Goal: Task Accomplishment & Management: Use online tool/utility

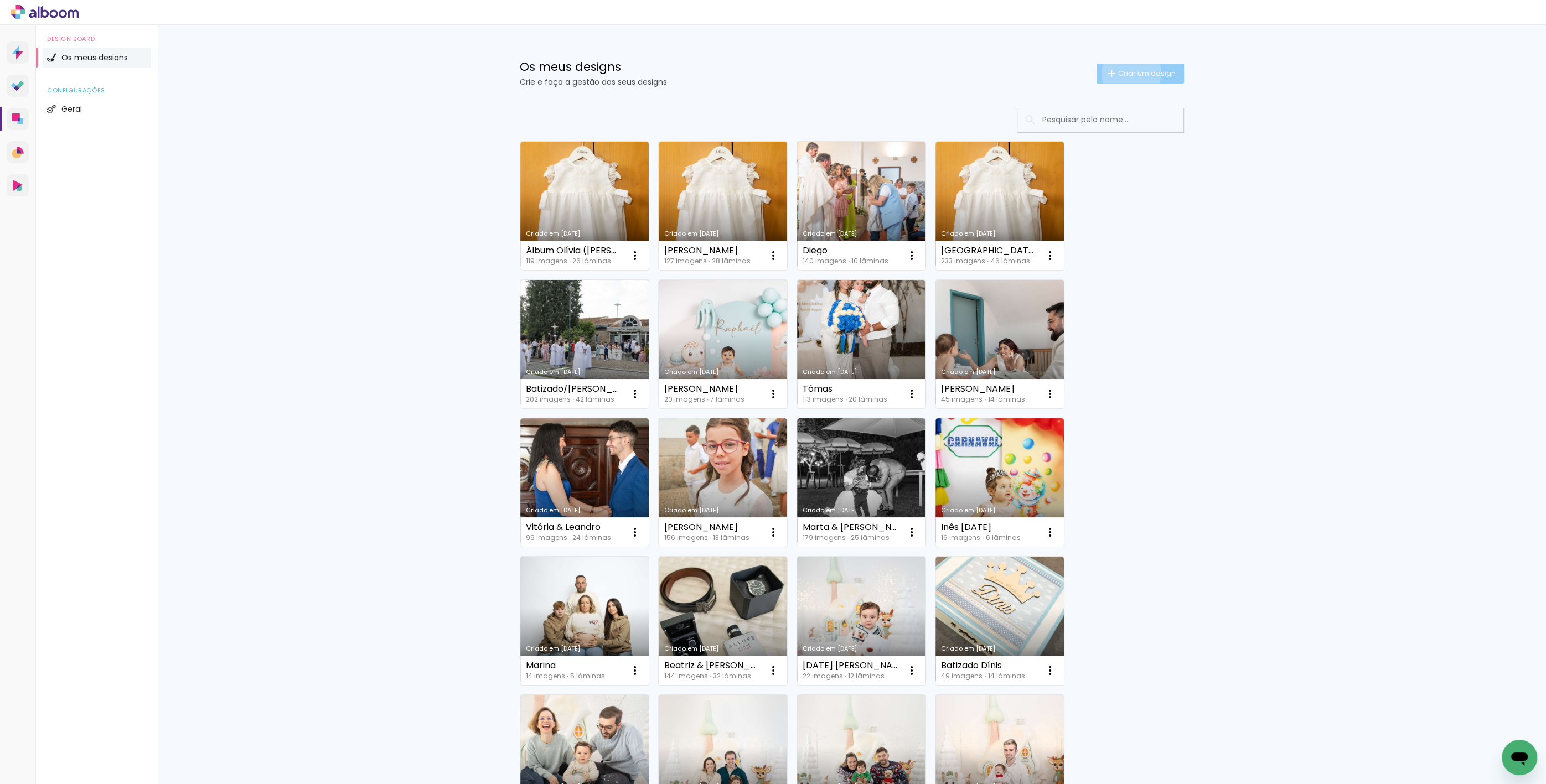
click at [1125, 73] on span "Criar um design" at bounding box center [1147, 73] width 58 height 7
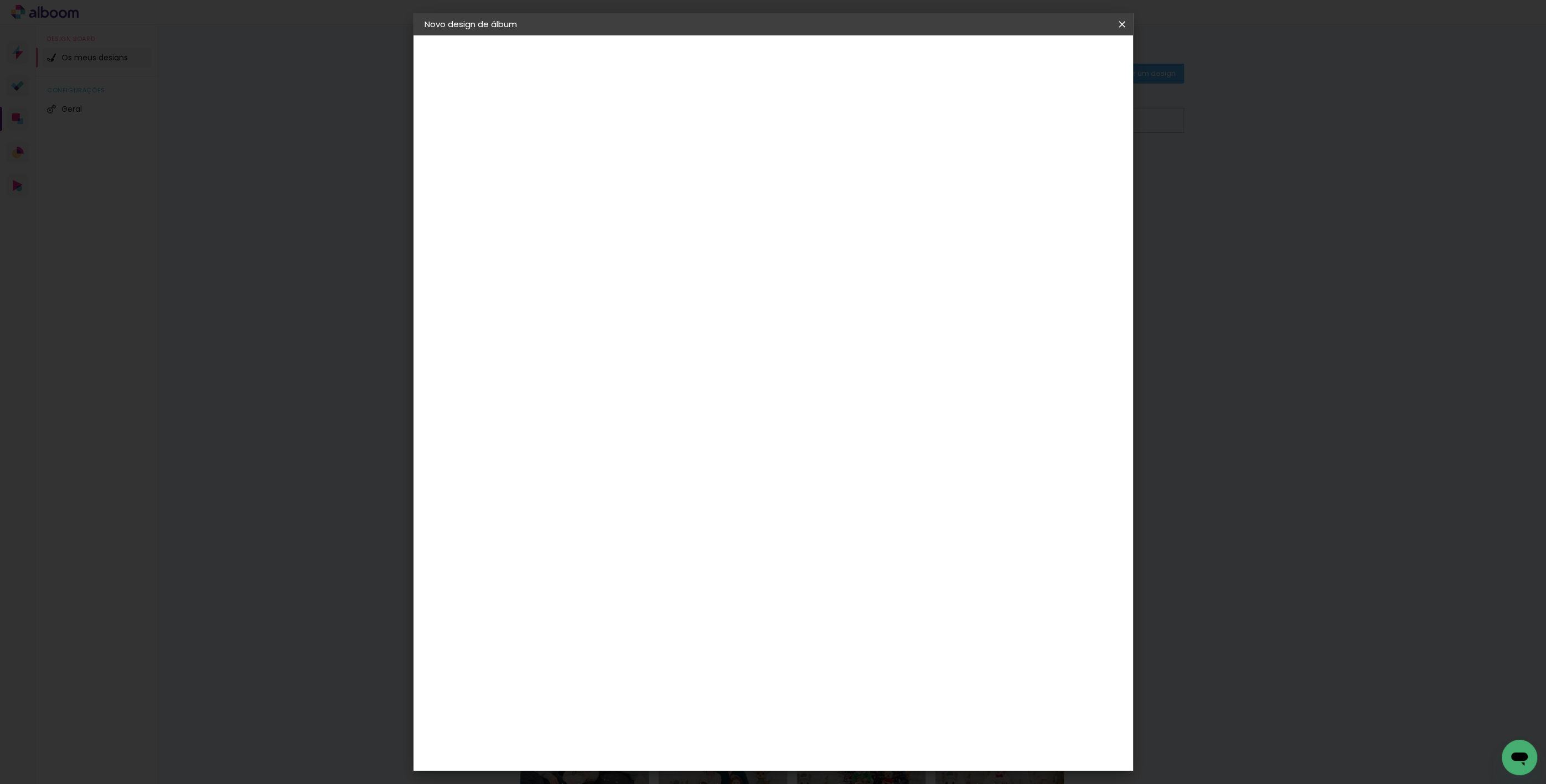
click at [605, 141] on input at bounding box center [605, 149] width 0 height 17
type input "m"
type input "Márcia & [PERSON_NAME]"
type paper-input "Márcia & [PERSON_NAME]"
click at [0, 0] on slot "Avançar" at bounding box center [0, 0] width 0 height 0
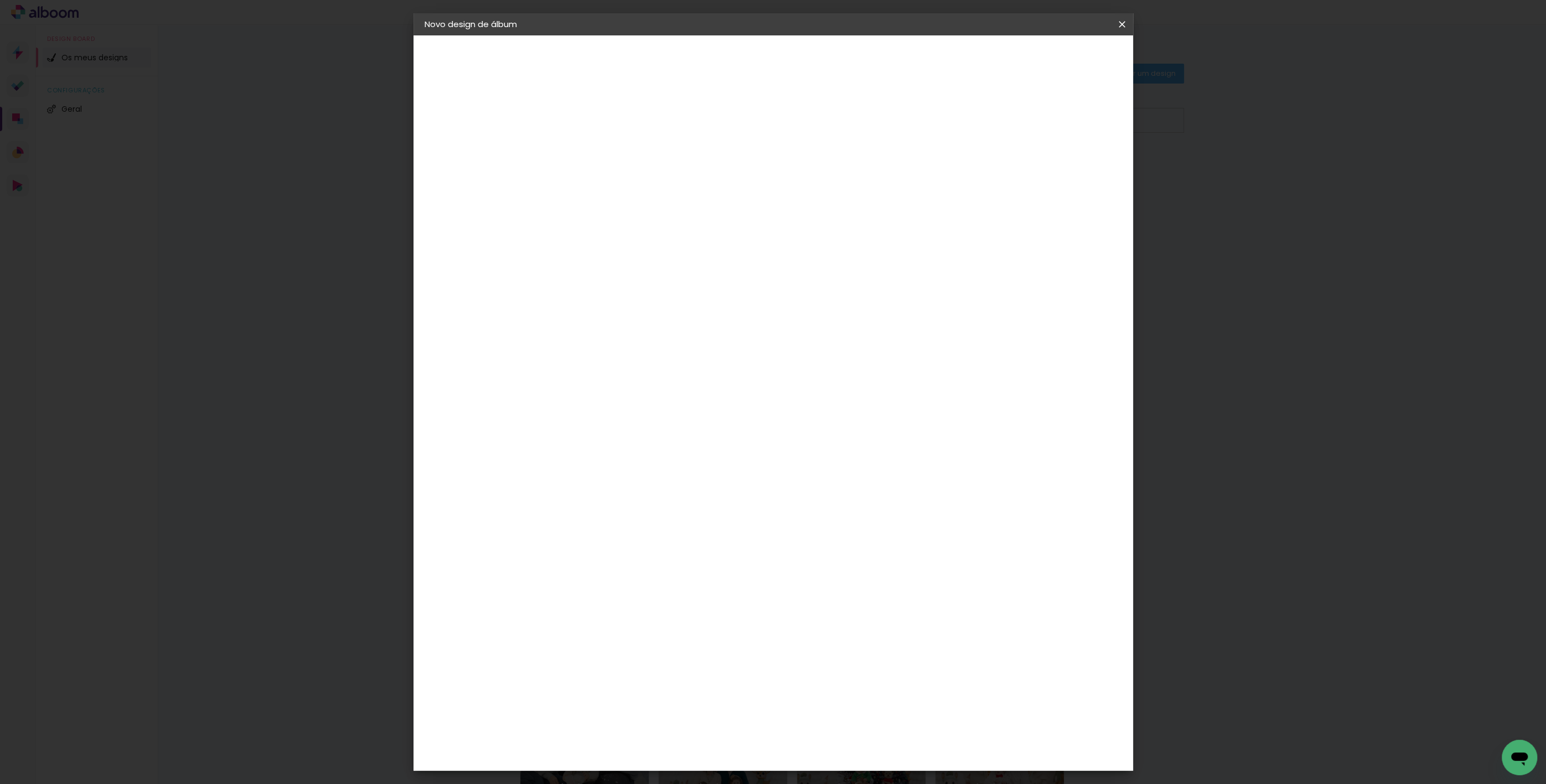
click at [702, 174] on iron-icon at bounding box center [696, 170] width 12 height 13
click at [768, 52] on paper-button "Avançar" at bounding box center [740, 58] width 54 height 19
click at [1053, 60] on span "Iniciar design" at bounding box center [1028, 58] width 51 height 8
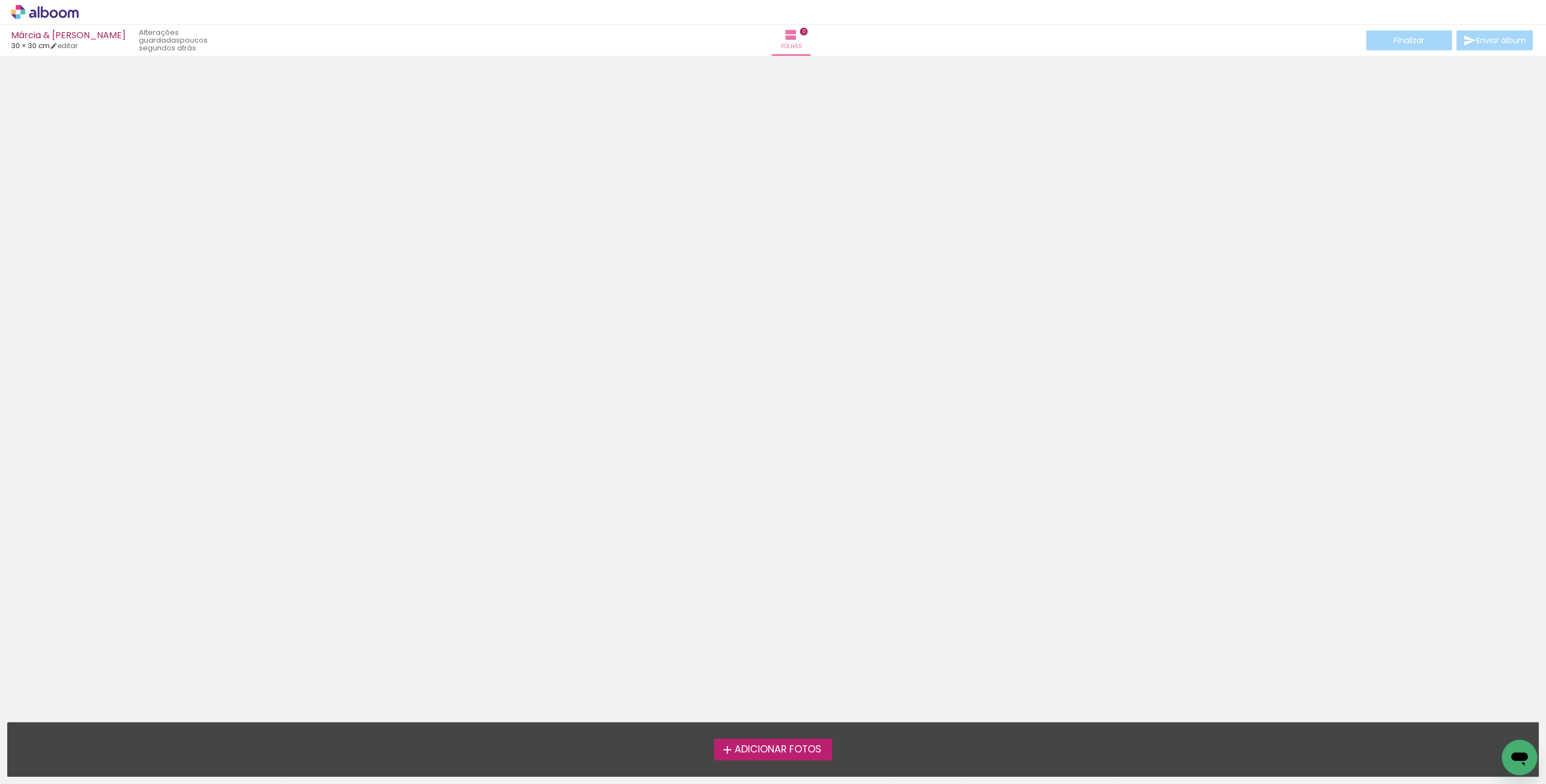
click at [755, 748] on span "Adicionar Fotos" at bounding box center [777, 750] width 87 height 10
click at [0, 0] on input "file" at bounding box center [0, 0] width 0 height 0
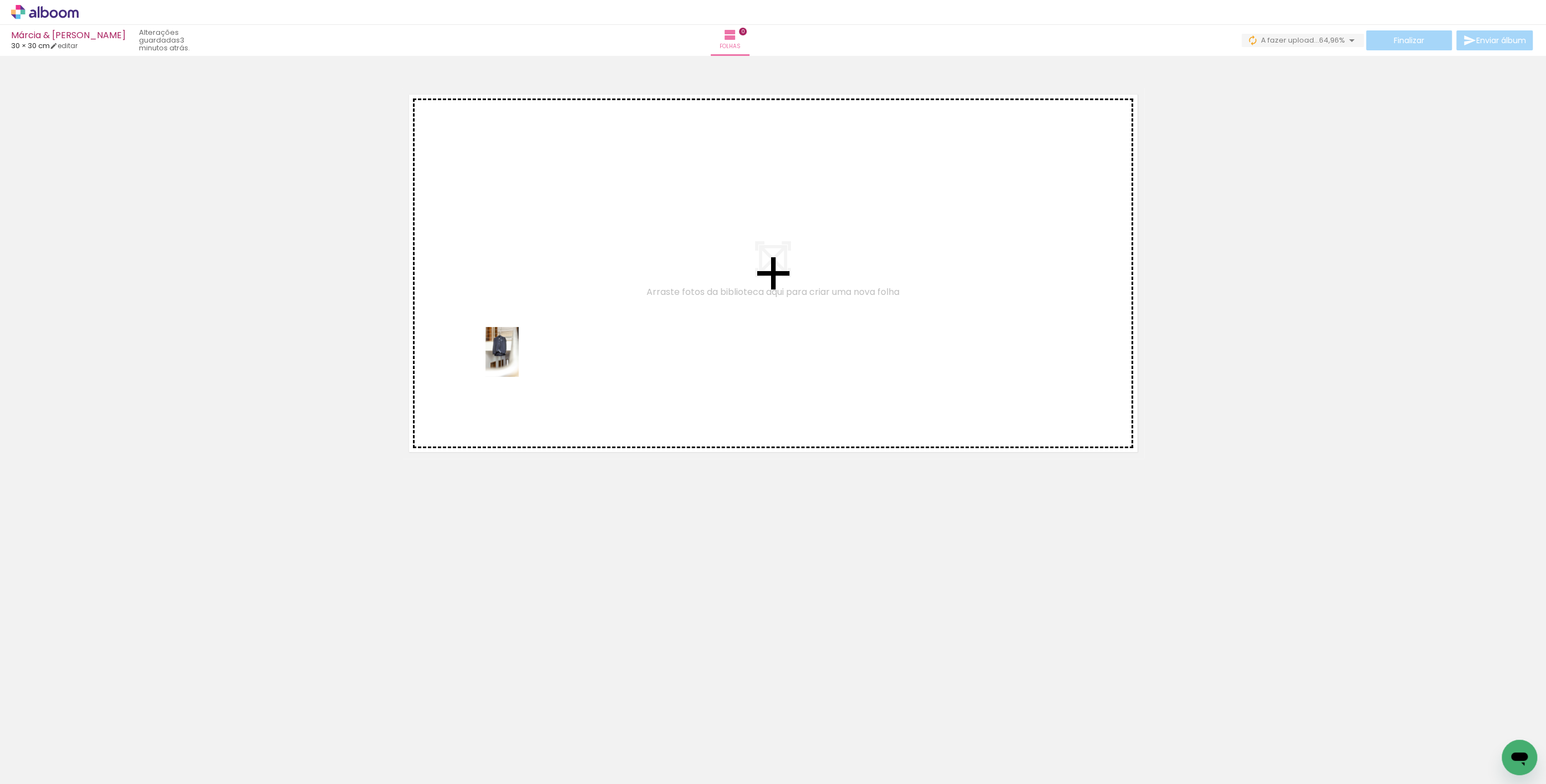
drag, startPoint x: 115, startPoint y: 748, endPoint x: 541, endPoint y: 377, distance: 564.9
click at [548, 348] on quentale-workspace at bounding box center [773, 392] width 1546 height 784
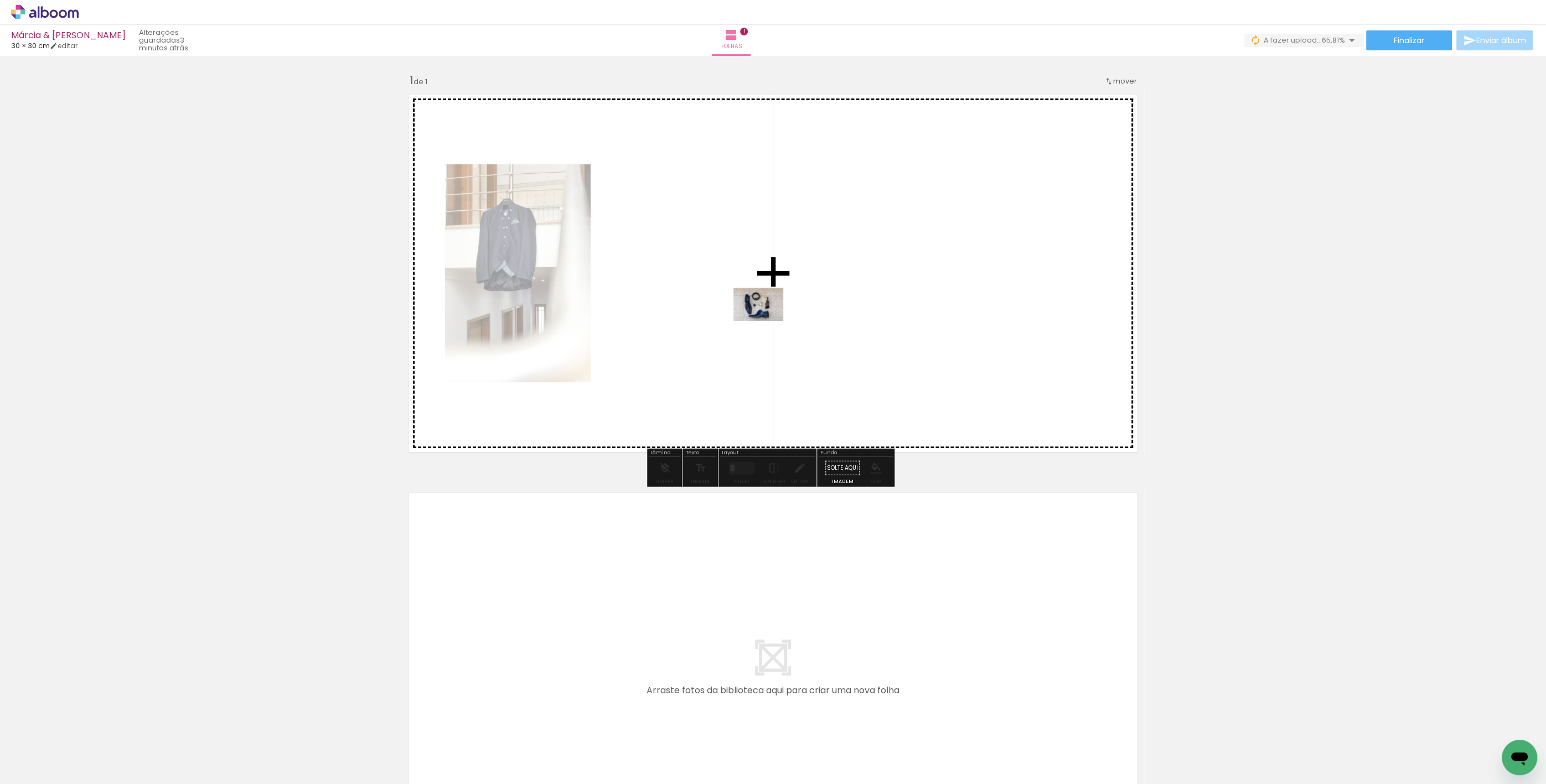
drag, startPoint x: 184, startPoint y: 741, endPoint x: 841, endPoint y: 306, distance: 788.0
click at [841, 306] on quentale-workspace at bounding box center [773, 392] width 1546 height 784
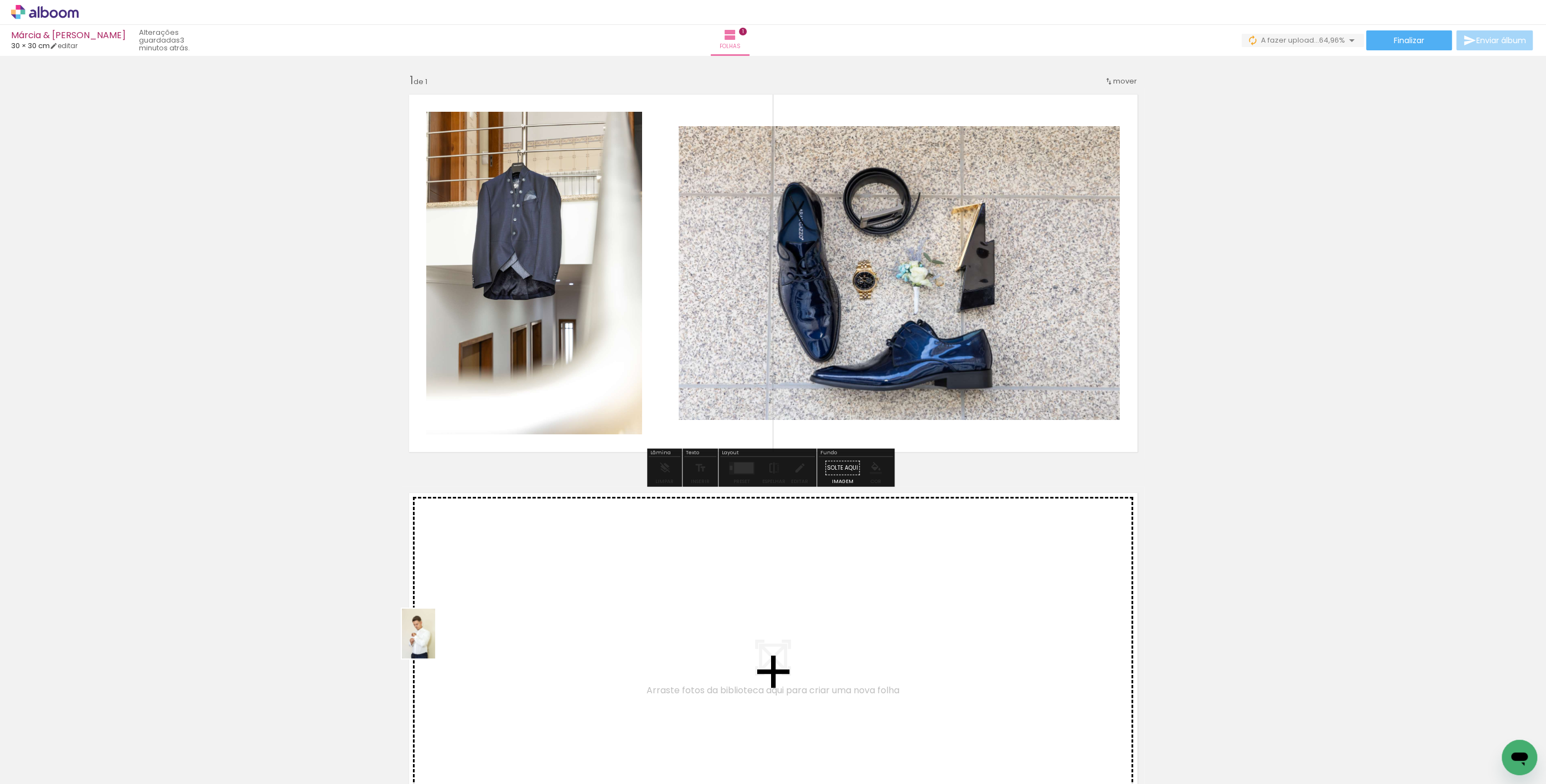
drag, startPoint x: 239, startPoint y: 741, endPoint x: 533, endPoint y: 589, distance: 331.0
click at [533, 589] on quentale-workspace at bounding box center [773, 392] width 1546 height 784
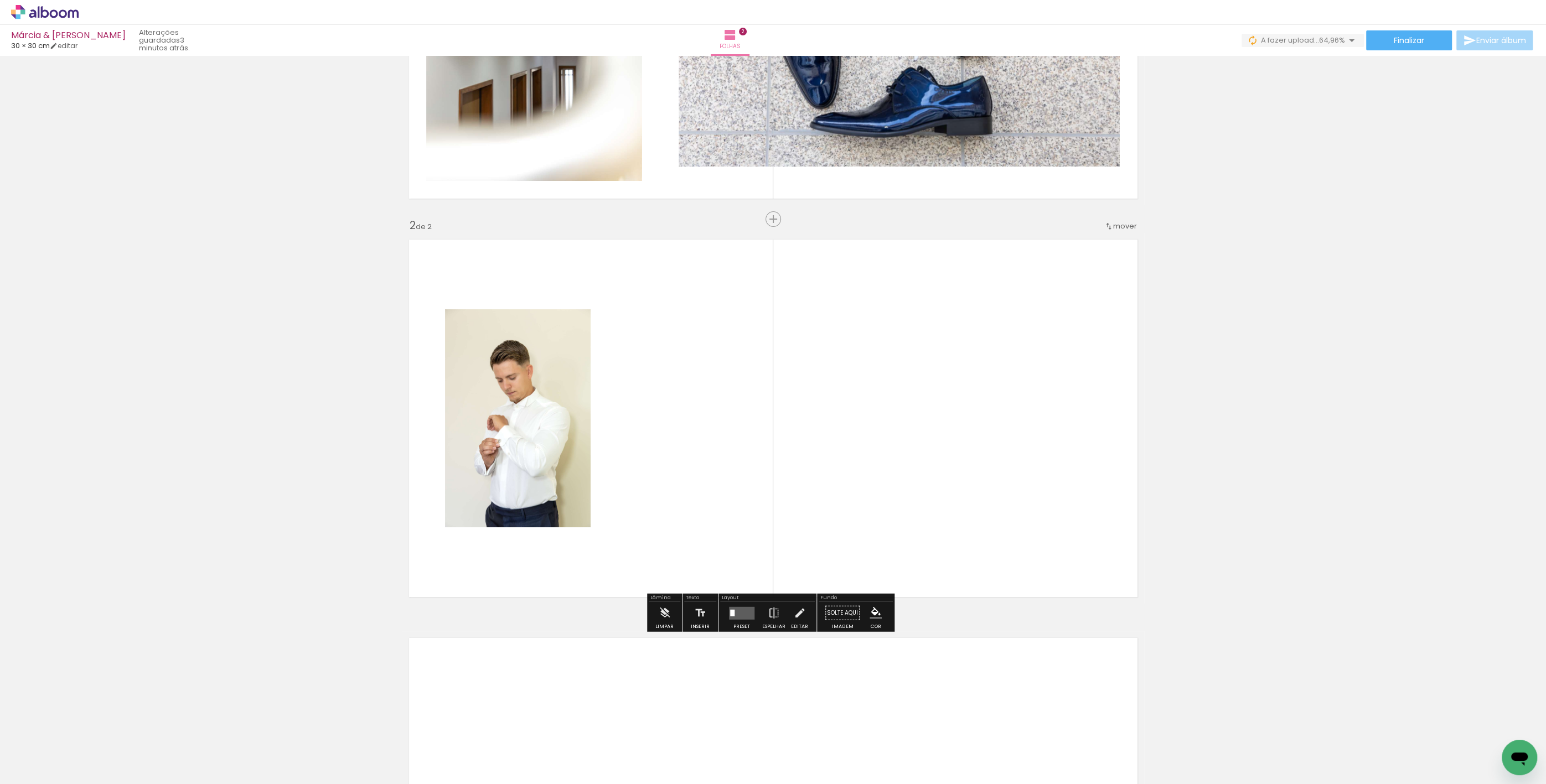
scroll to position [286, 0]
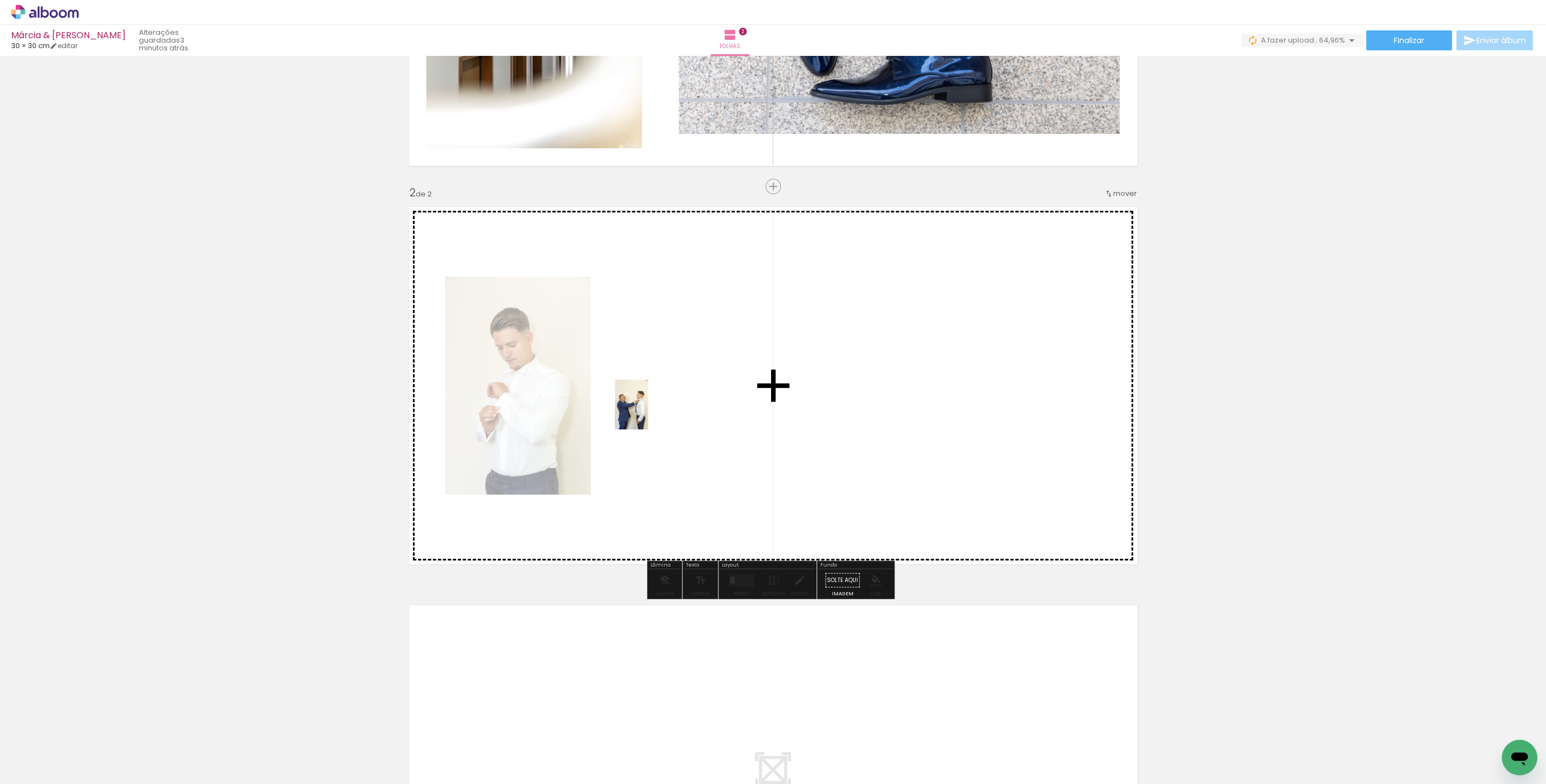
drag, startPoint x: 306, startPoint y: 744, endPoint x: 656, endPoint y: 410, distance: 483.8
click at [656, 410] on quentale-workspace at bounding box center [773, 392] width 1546 height 784
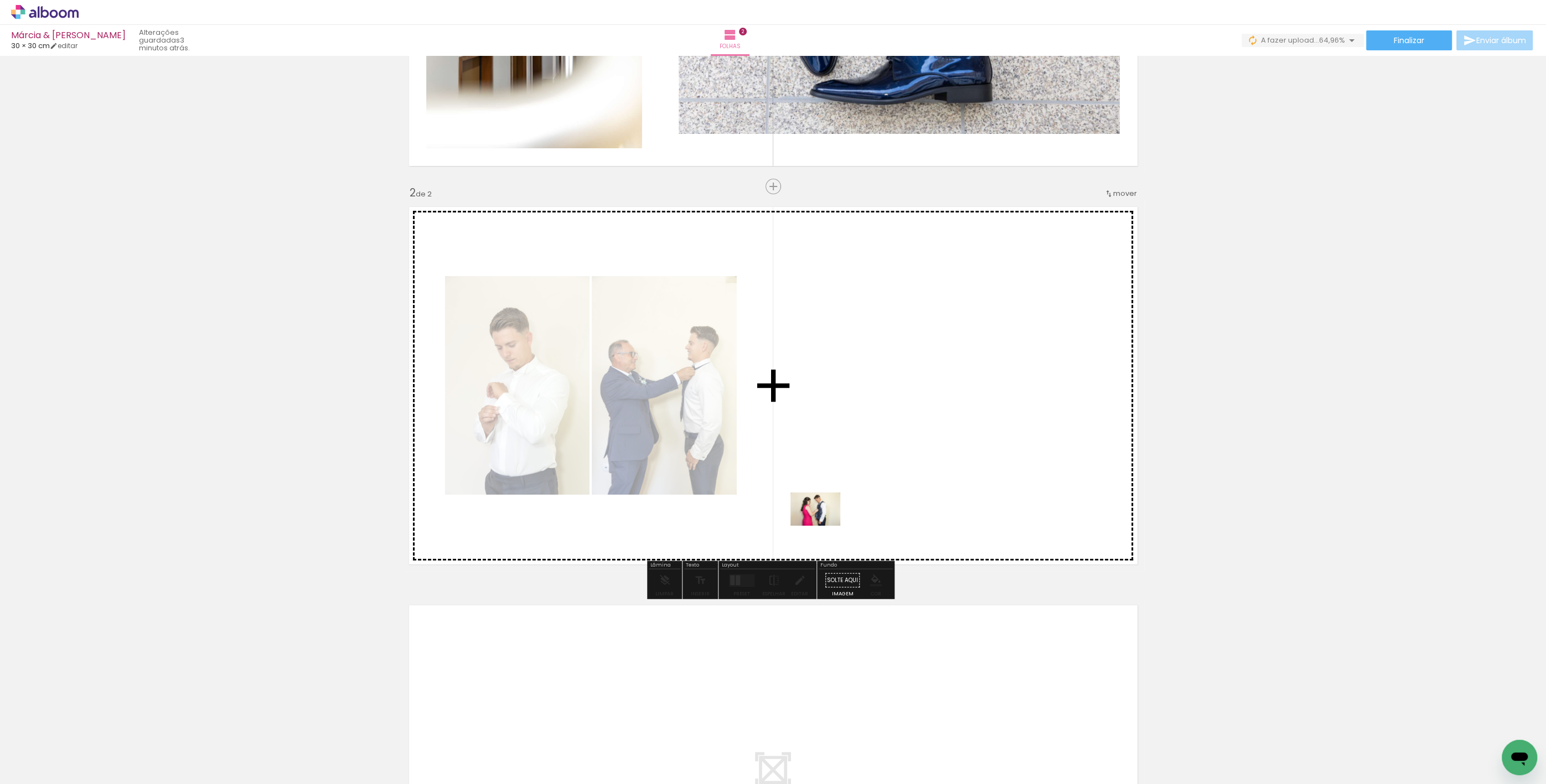
drag, startPoint x: 424, startPoint y: 755, endPoint x: 734, endPoint y: 606, distance: 343.9
click at [824, 525] on quentale-workspace at bounding box center [773, 392] width 1546 height 784
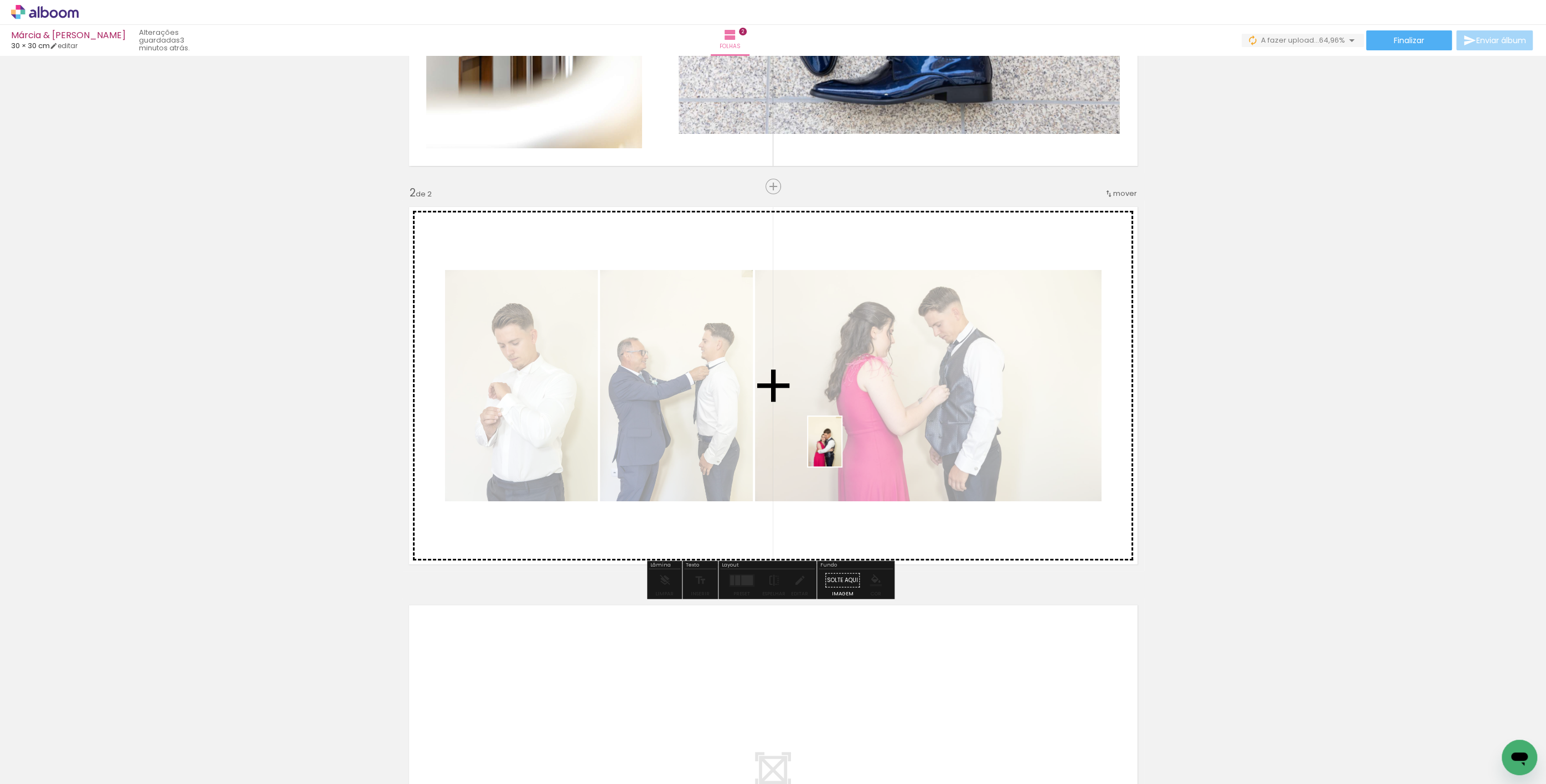
drag, startPoint x: 496, startPoint y: 753, endPoint x: 876, endPoint y: 442, distance: 491.0
click at [875, 442] on quentale-workspace at bounding box center [773, 392] width 1546 height 784
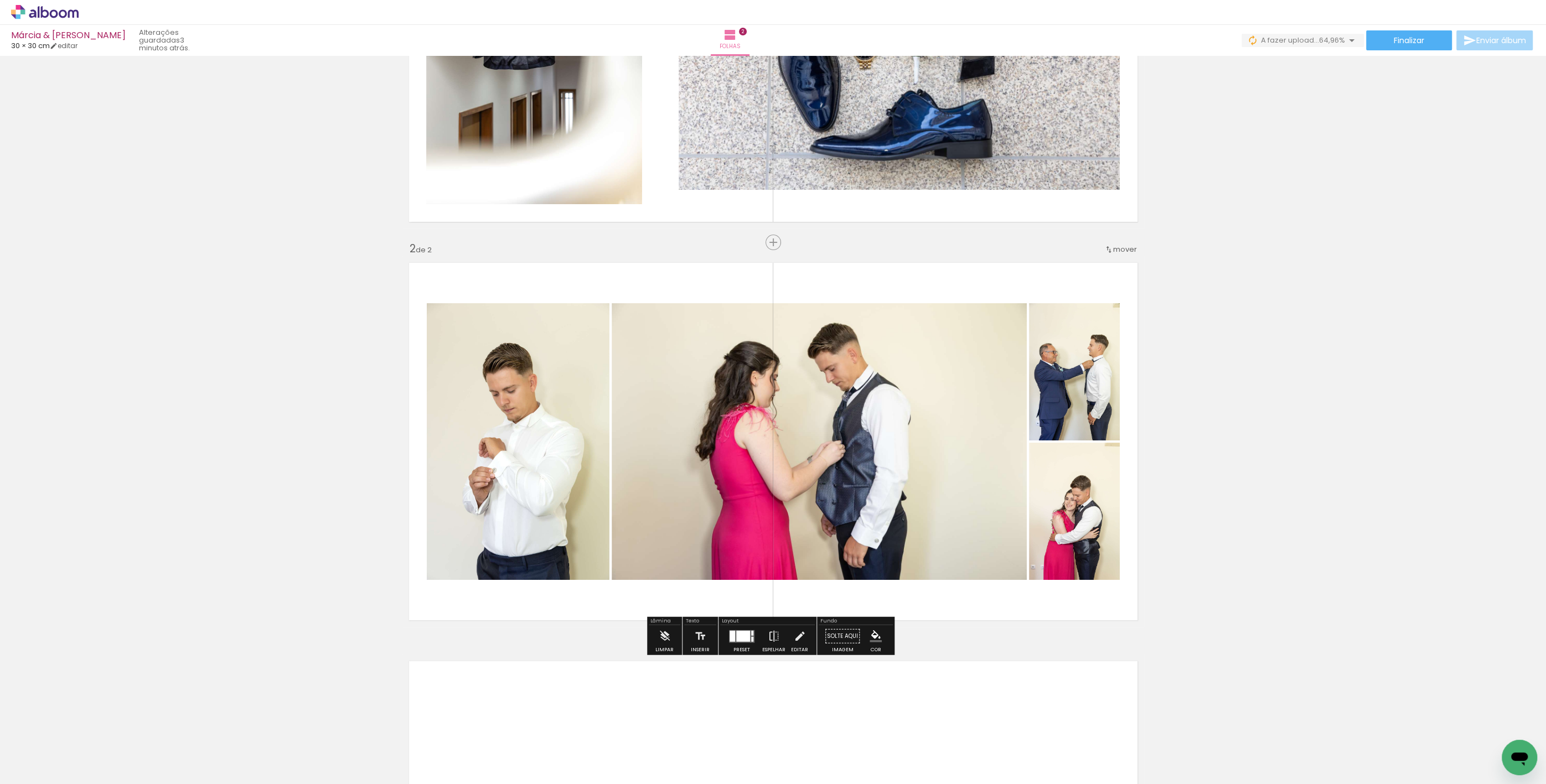
scroll to position [236, 0]
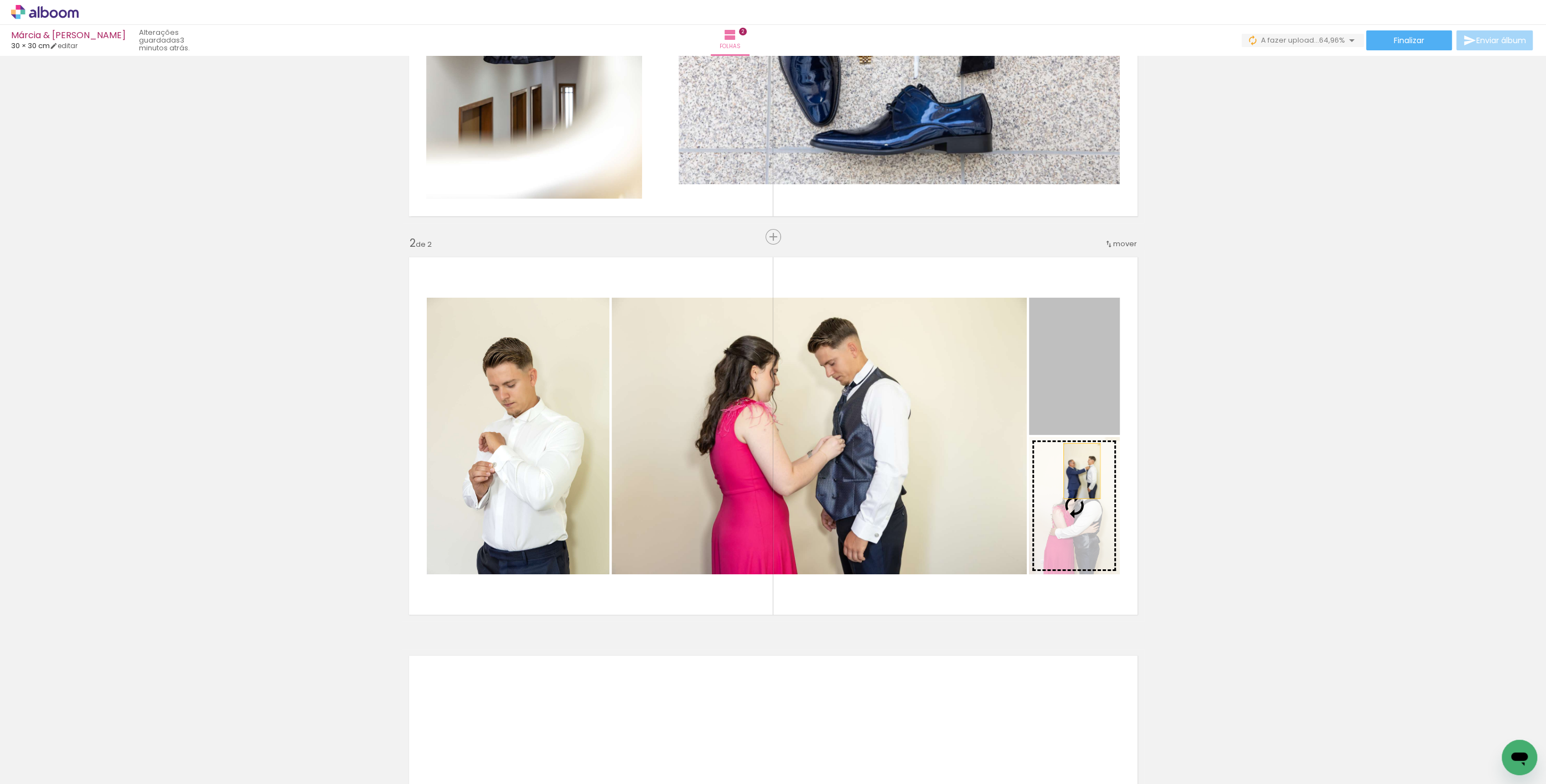
drag, startPoint x: 1080, startPoint y: 395, endPoint x: 1078, endPoint y: 471, distance: 76.0
click at [0, 0] on slot at bounding box center [0, 0] width 0 height 0
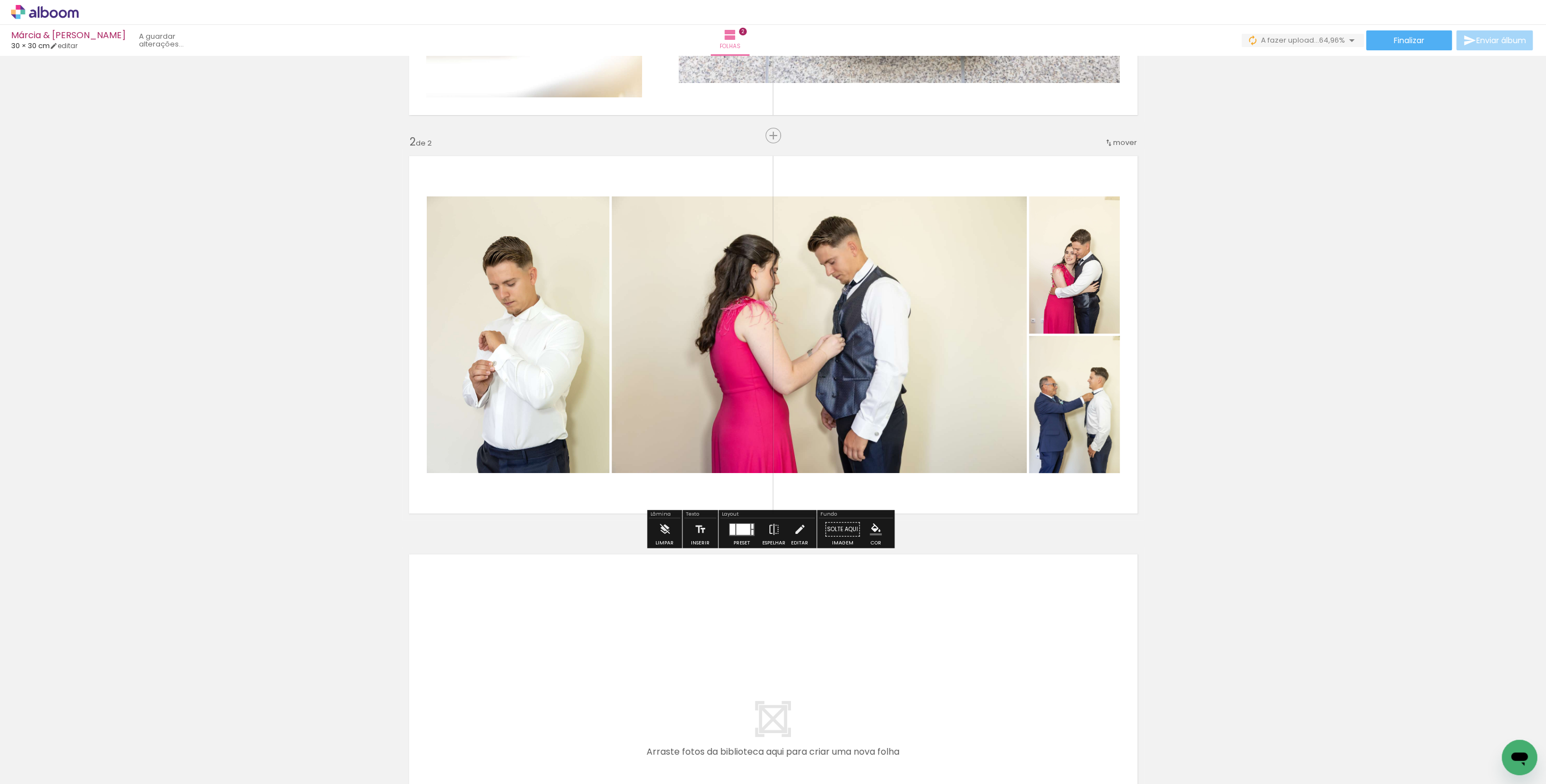
scroll to position [437, 0]
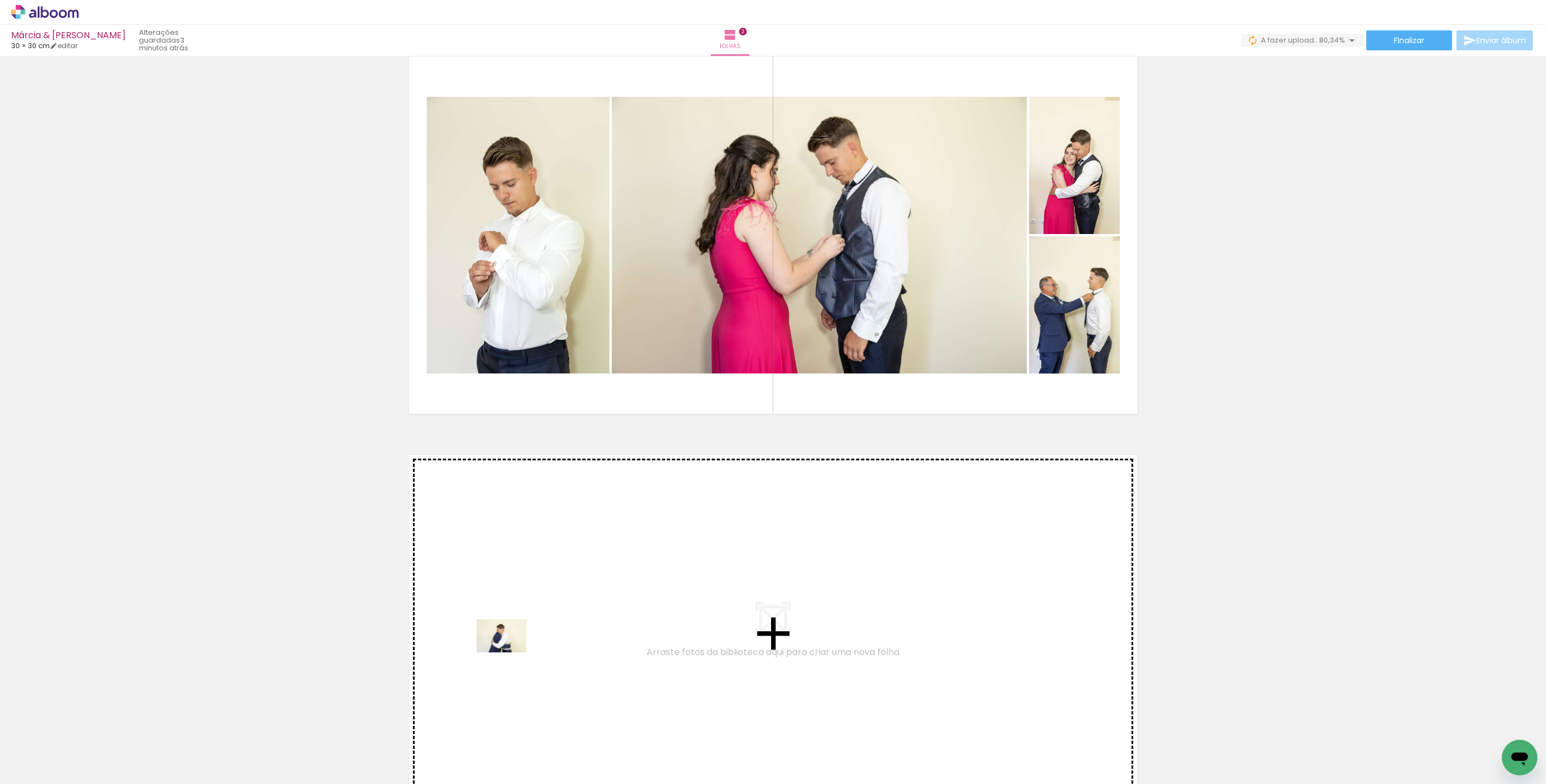
drag, startPoint x: 356, startPoint y: 757, endPoint x: 512, endPoint y: 652, distance: 188.0
click at [512, 652] on quentale-workspace at bounding box center [773, 392] width 1546 height 784
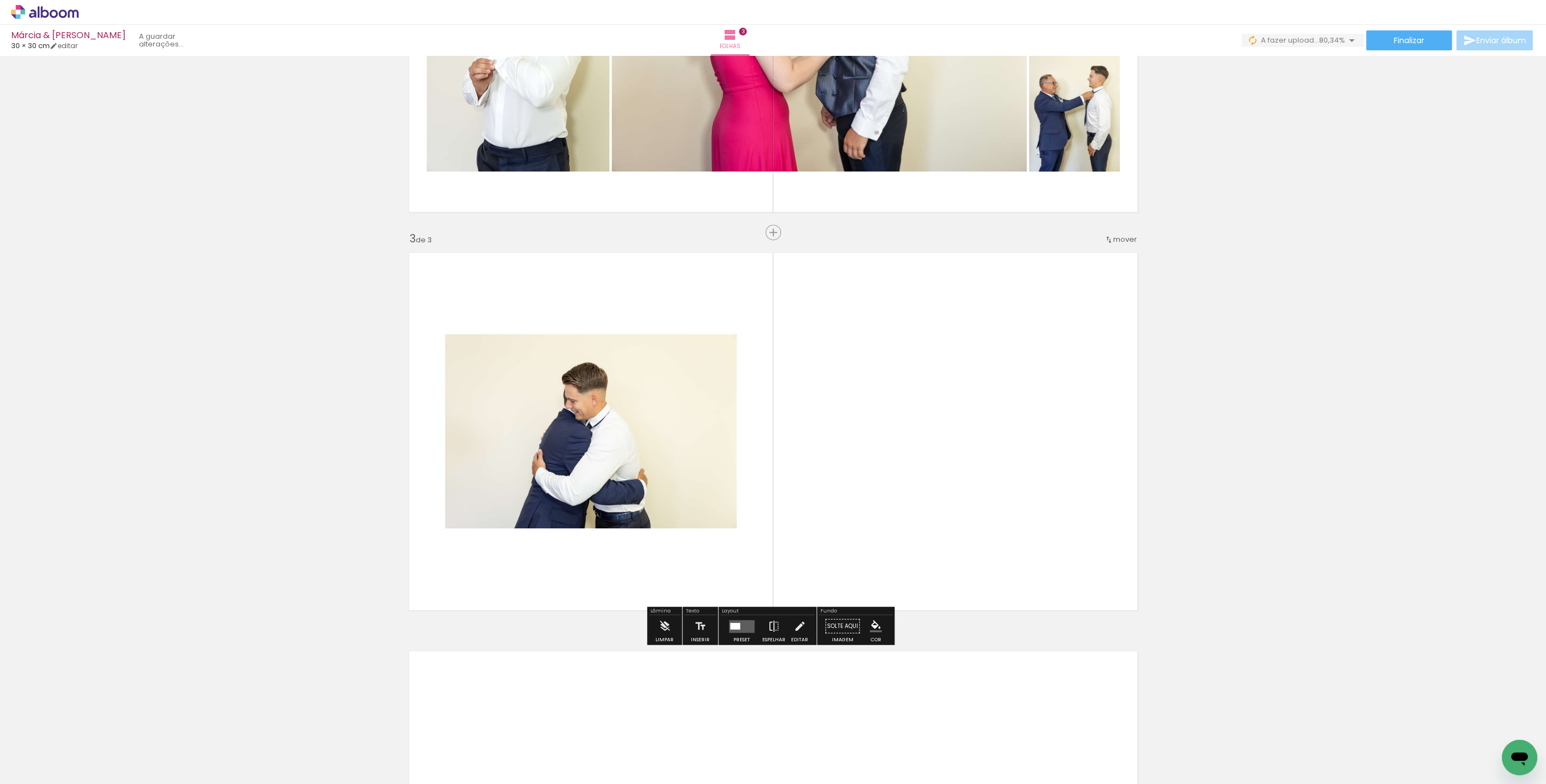
scroll to position [685, 0]
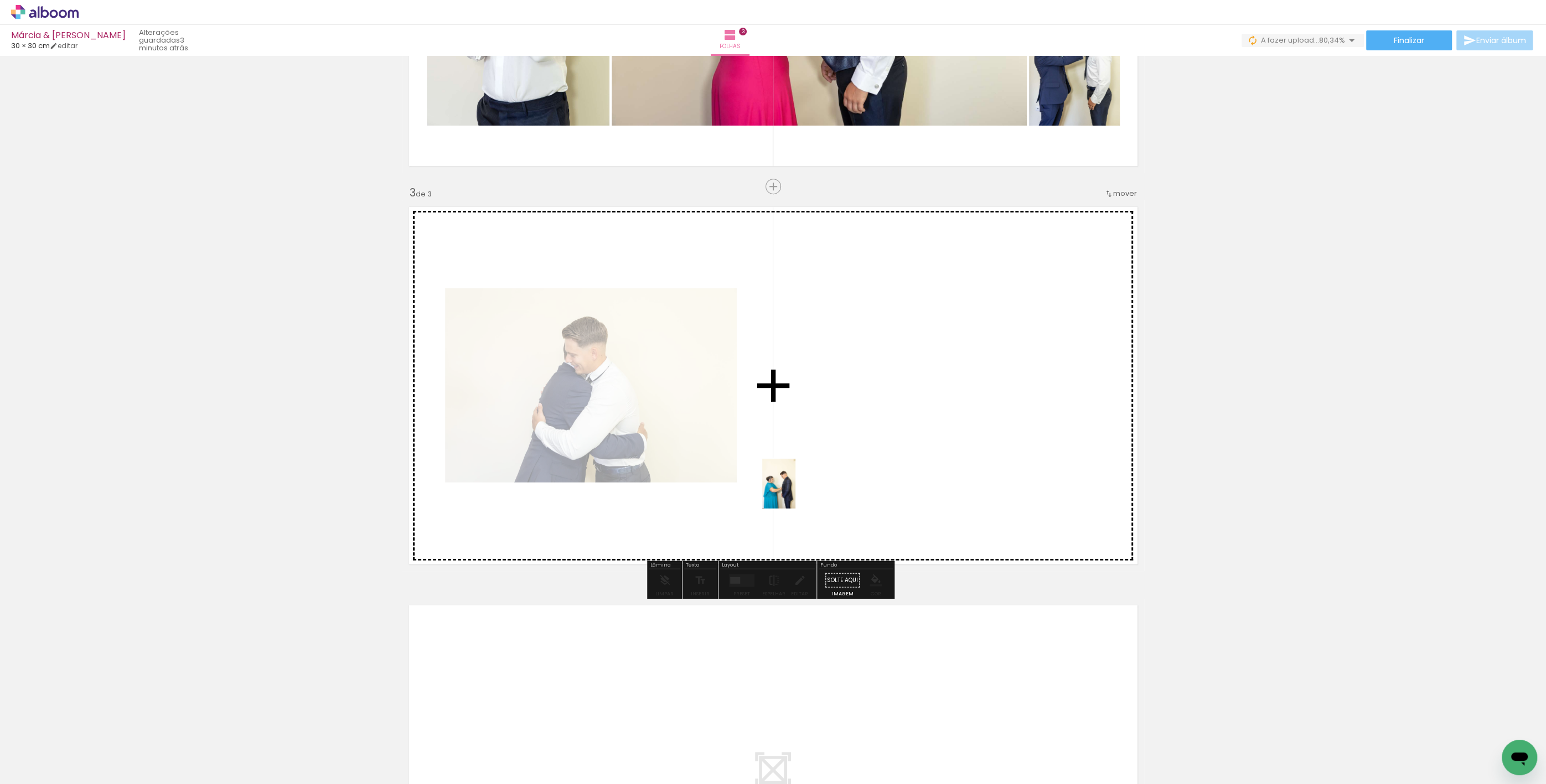
drag, startPoint x: 546, startPoint y: 743, endPoint x: 755, endPoint y: 567, distance: 273.2
click at [818, 474] on quentale-workspace at bounding box center [773, 392] width 1546 height 784
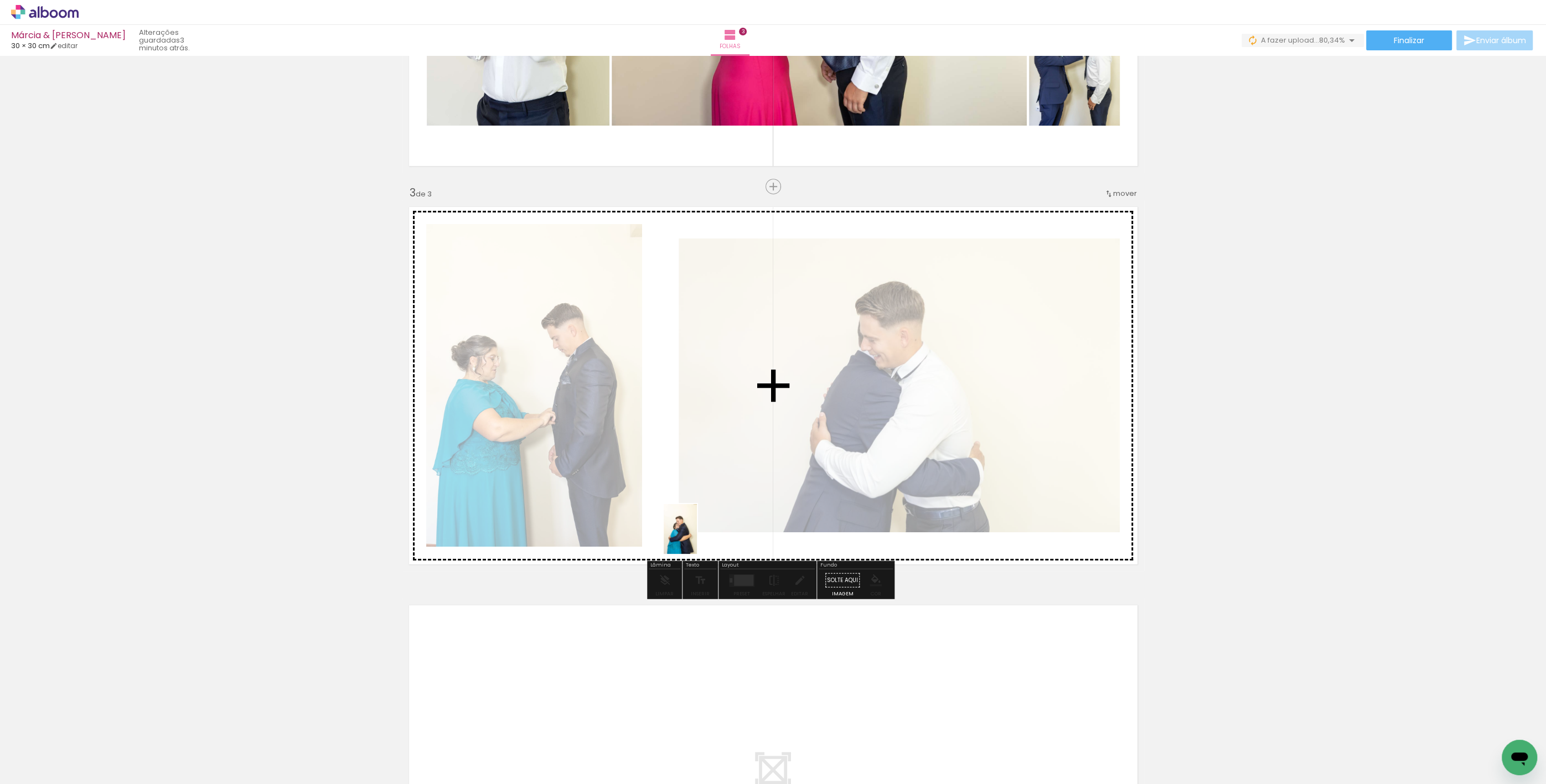
drag, startPoint x: 631, startPoint y: 706, endPoint x: 704, endPoint y: 582, distance: 143.9
click at [710, 511] on quentale-workspace at bounding box center [773, 392] width 1546 height 784
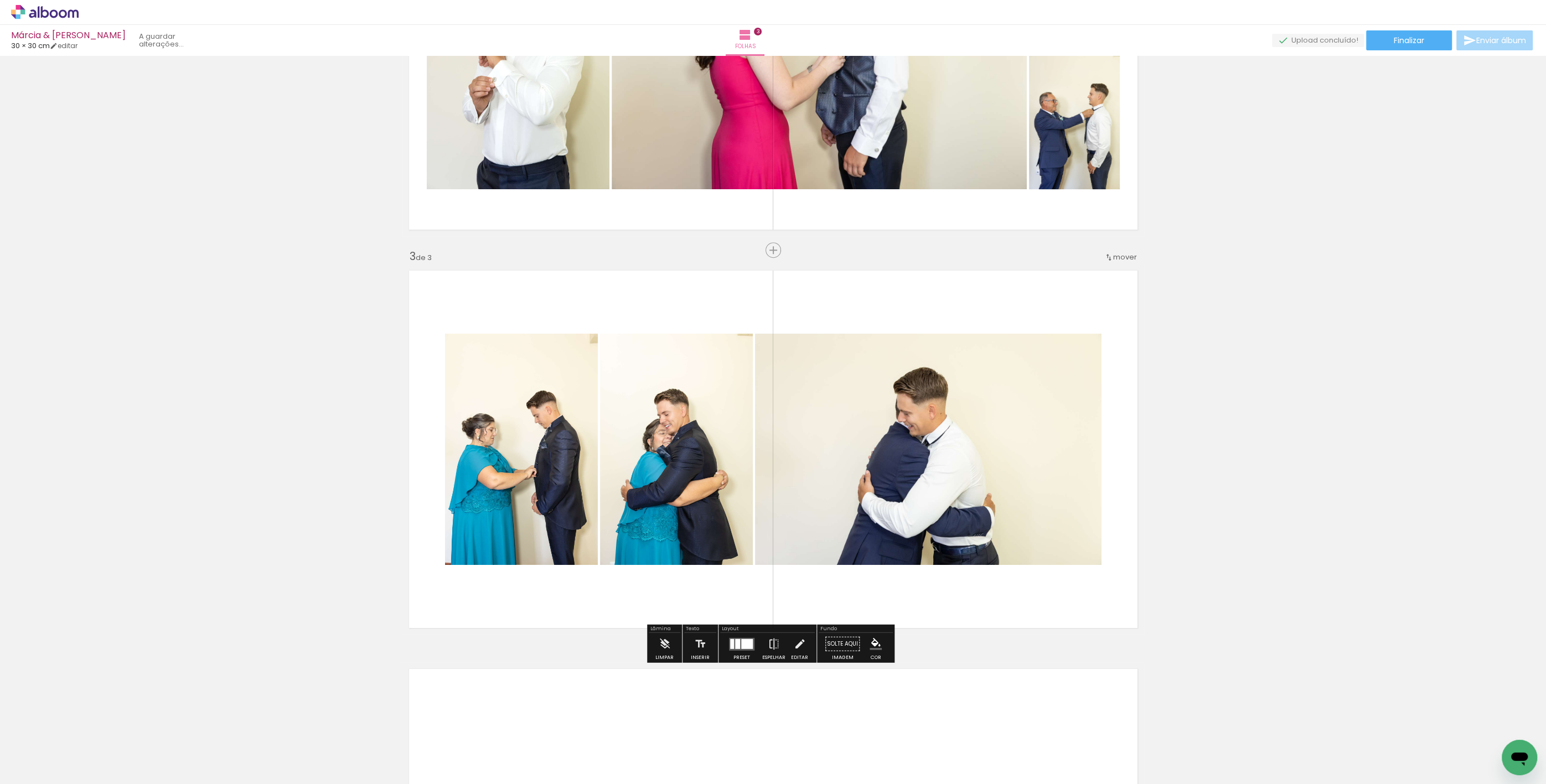
scroll to position [603, 0]
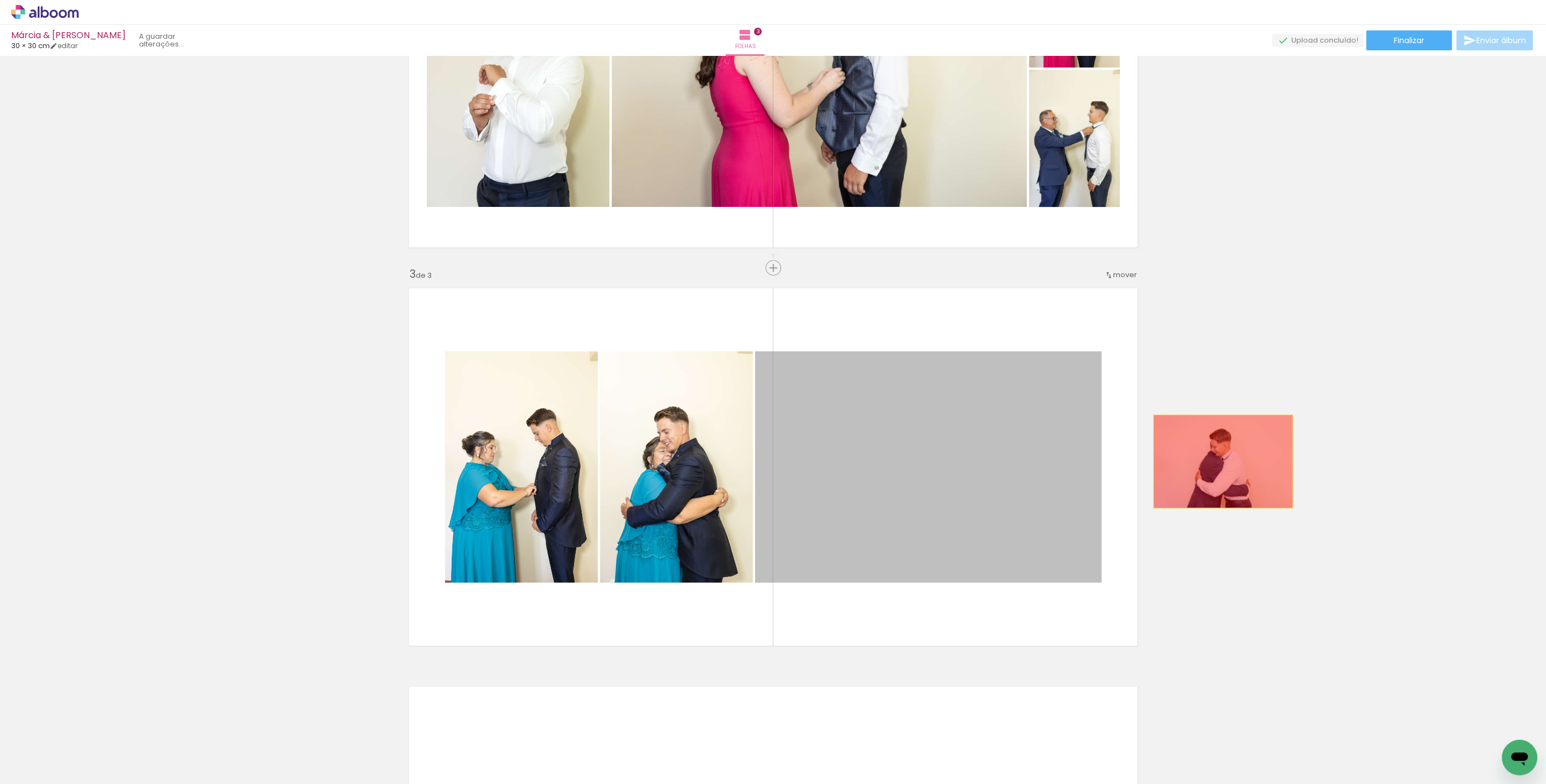
drag, startPoint x: 947, startPoint y: 479, endPoint x: 1166, endPoint y: 469, distance: 219.2
click at [1226, 462] on div "Inserir folha 1 de 3 Inserir folha 2 de 3 Inserir folha 3 de 3" at bounding box center [773, 254] width 1546 height 1594
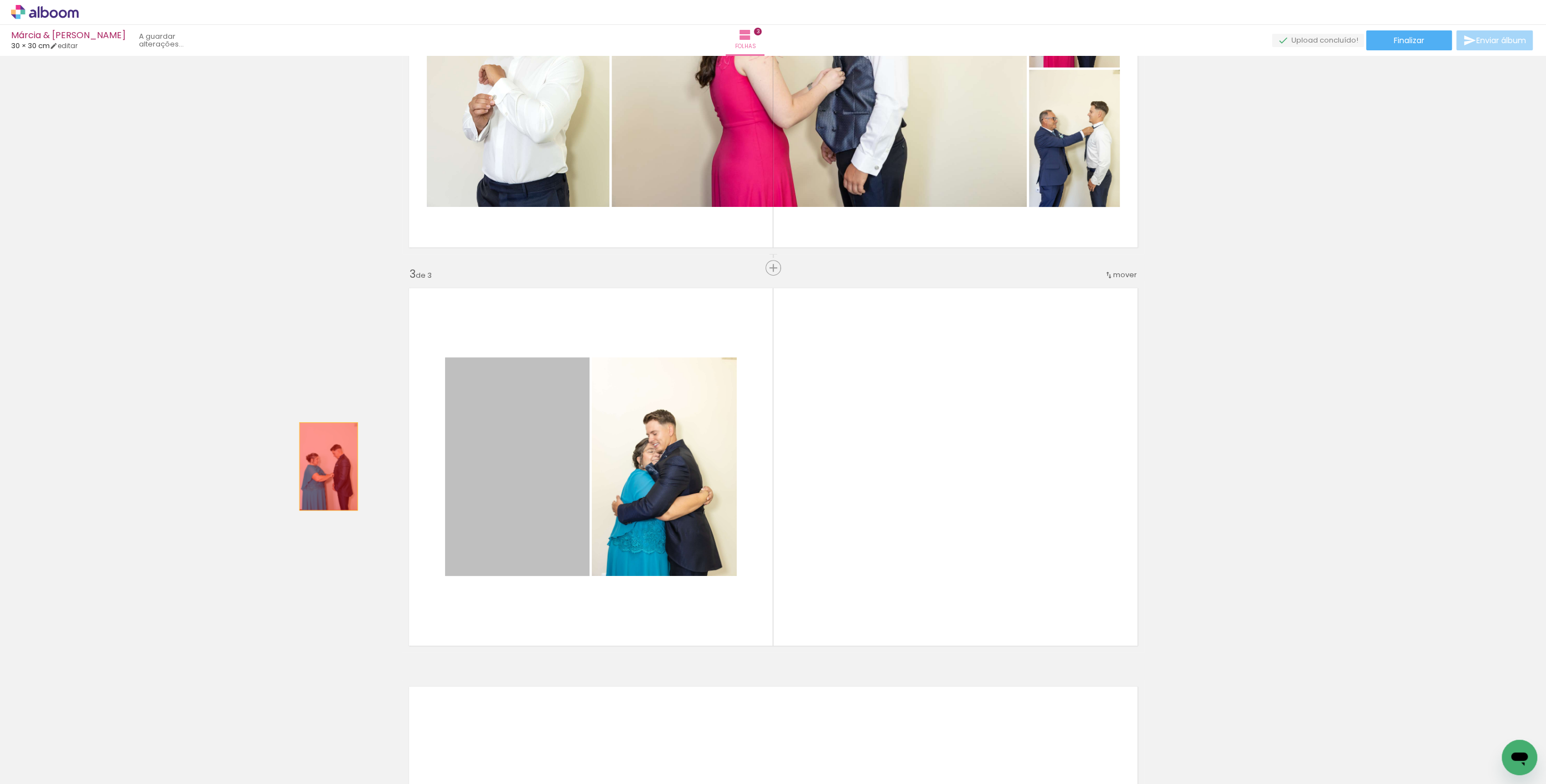
drag, startPoint x: 488, startPoint y: 463, endPoint x: 358, endPoint y: 465, distance: 130.0
click at [322, 466] on div "Inserir folha 1 de 3 Inserir folha 2 de 3 Inserir folha 3 de 3" at bounding box center [773, 254] width 1546 height 1594
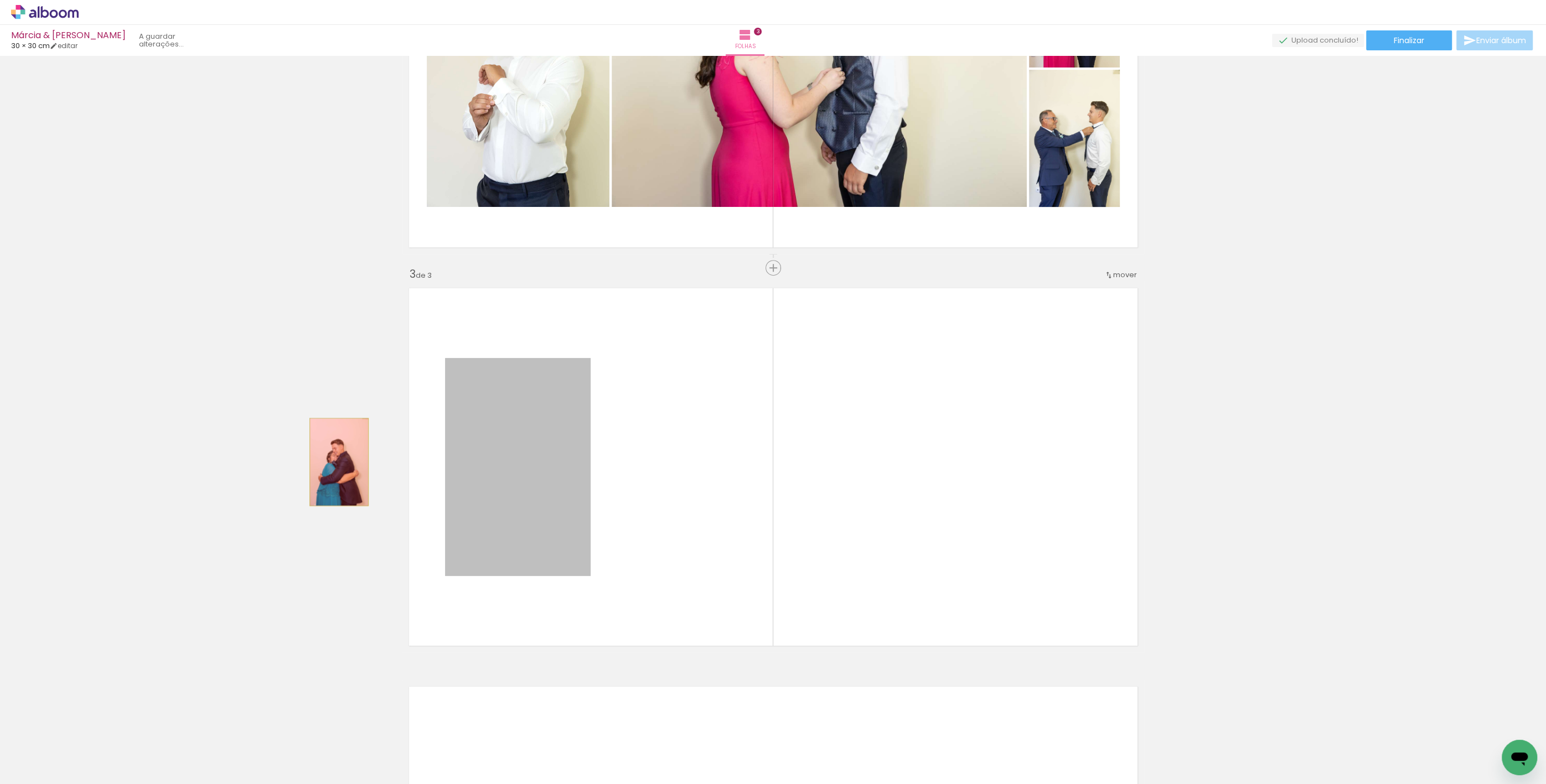
drag, startPoint x: 521, startPoint y: 479, endPoint x: 335, endPoint y: 461, distance: 186.9
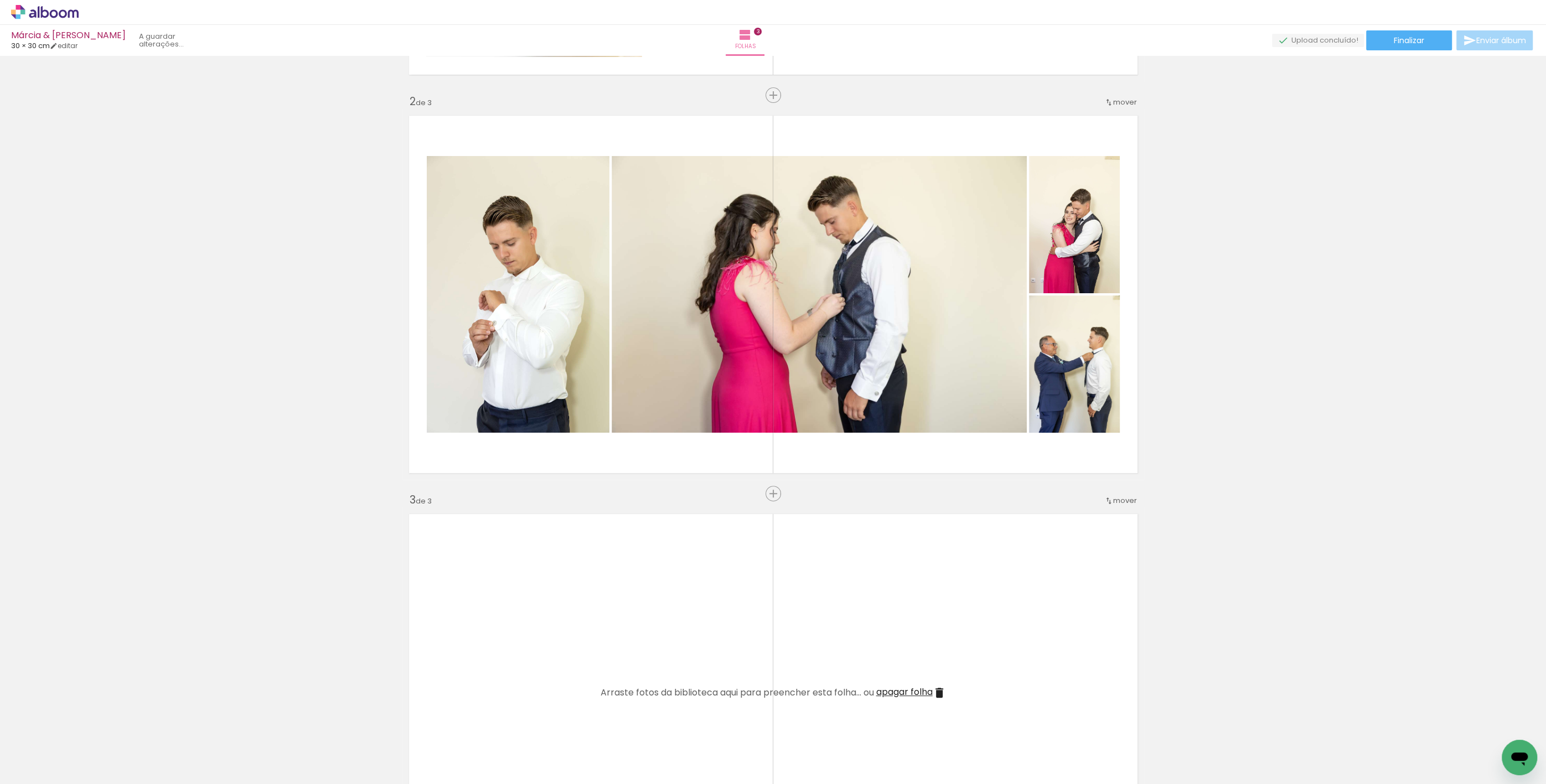
scroll to position [252, 0]
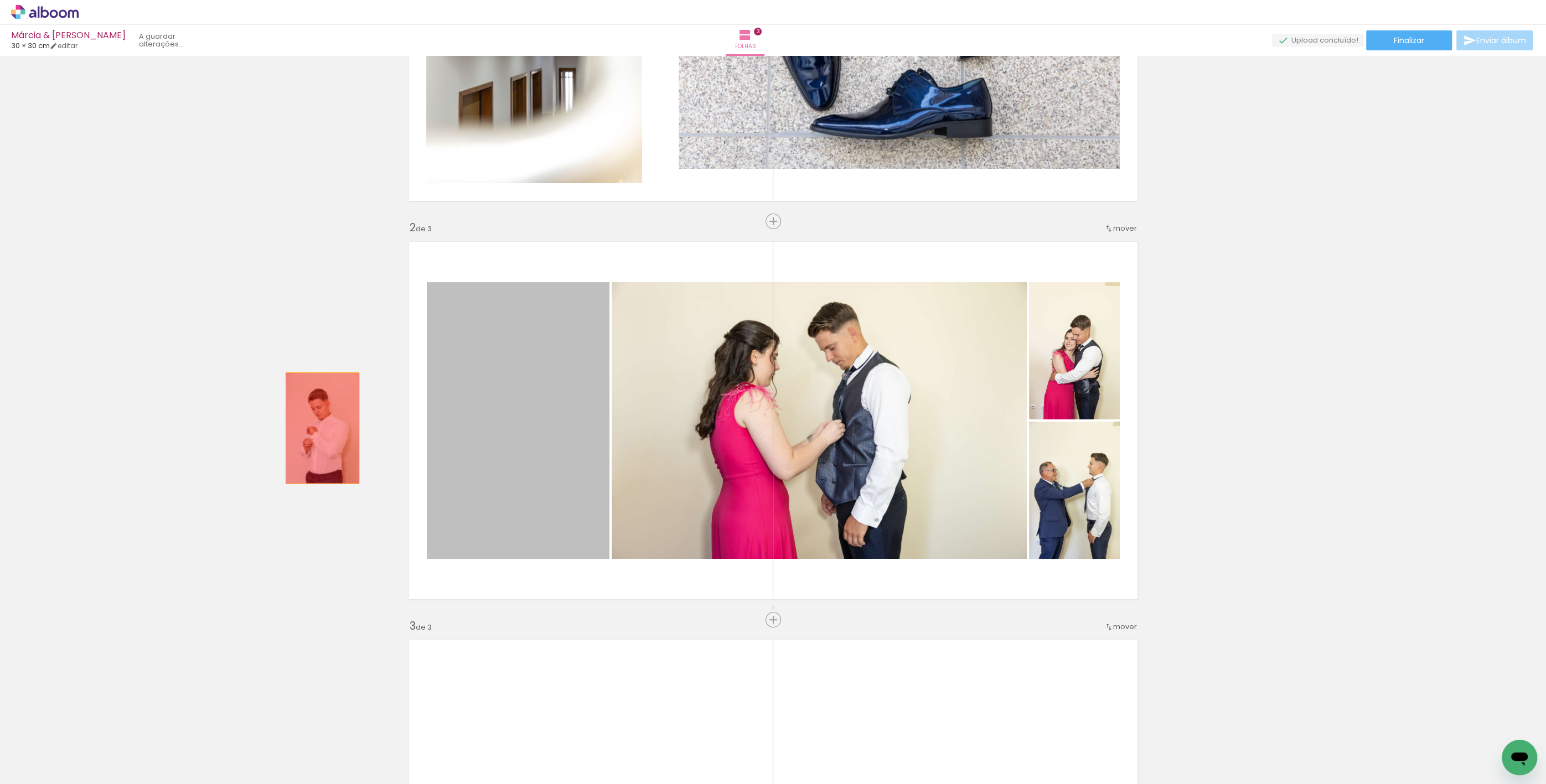
drag, startPoint x: 509, startPoint y: 433, endPoint x: 308, endPoint y: 427, distance: 201.1
click at [308, 427] on div "Inserir folha 1 de 3 Inserir folha 2 de 3 Inserir folha 3 de 3" at bounding box center [773, 606] width 1546 height 1594
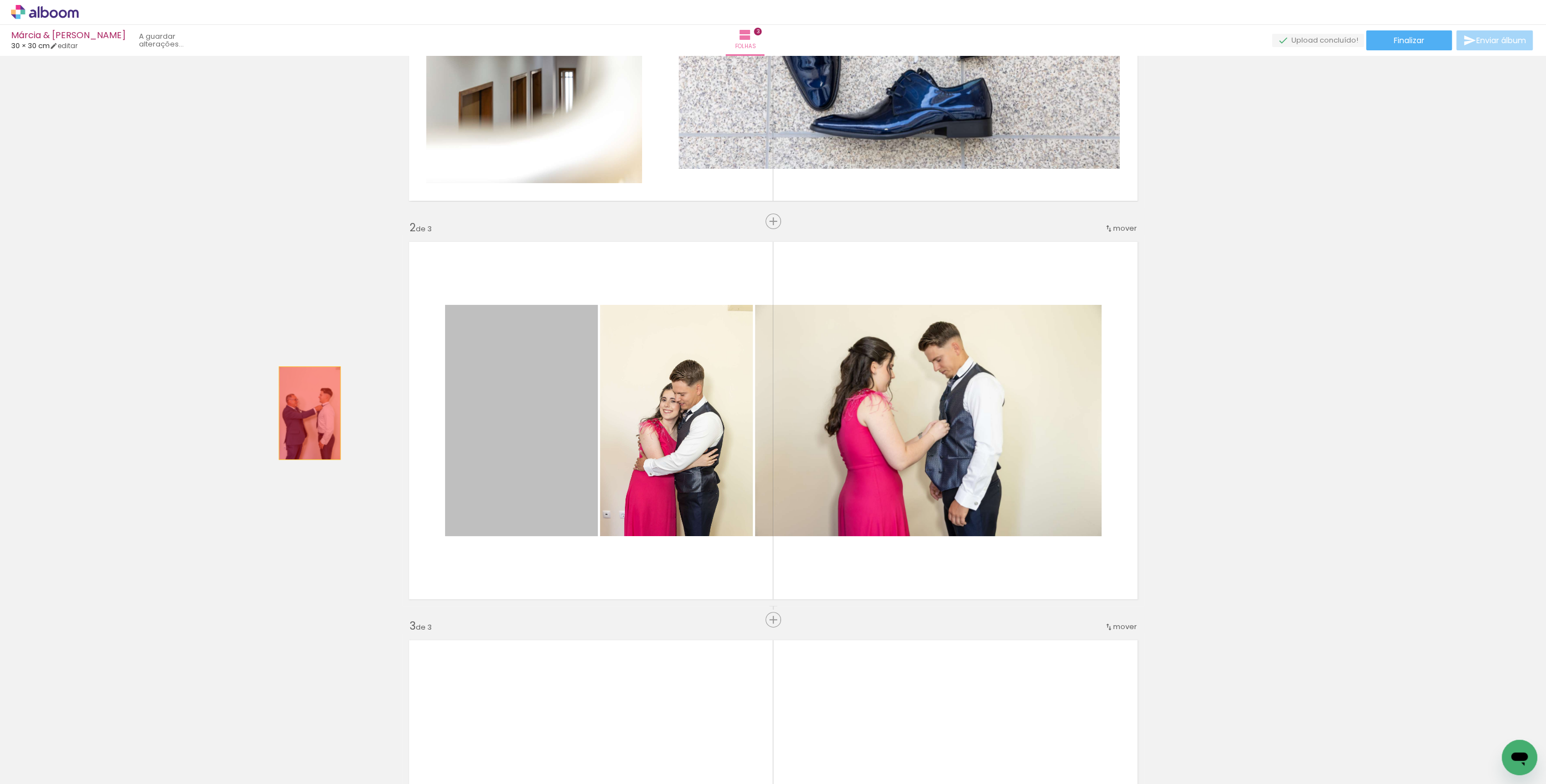
drag, startPoint x: 518, startPoint y: 421, endPoint x: 319, endPoint y: 413, distance: 199.2
click at [305, 413] on div "Inserir folha 1 de 3 Inserir folha 2 de 3 Inserir folha 3 de 3" at bounding box center [773, 606] width 1546 height 1594
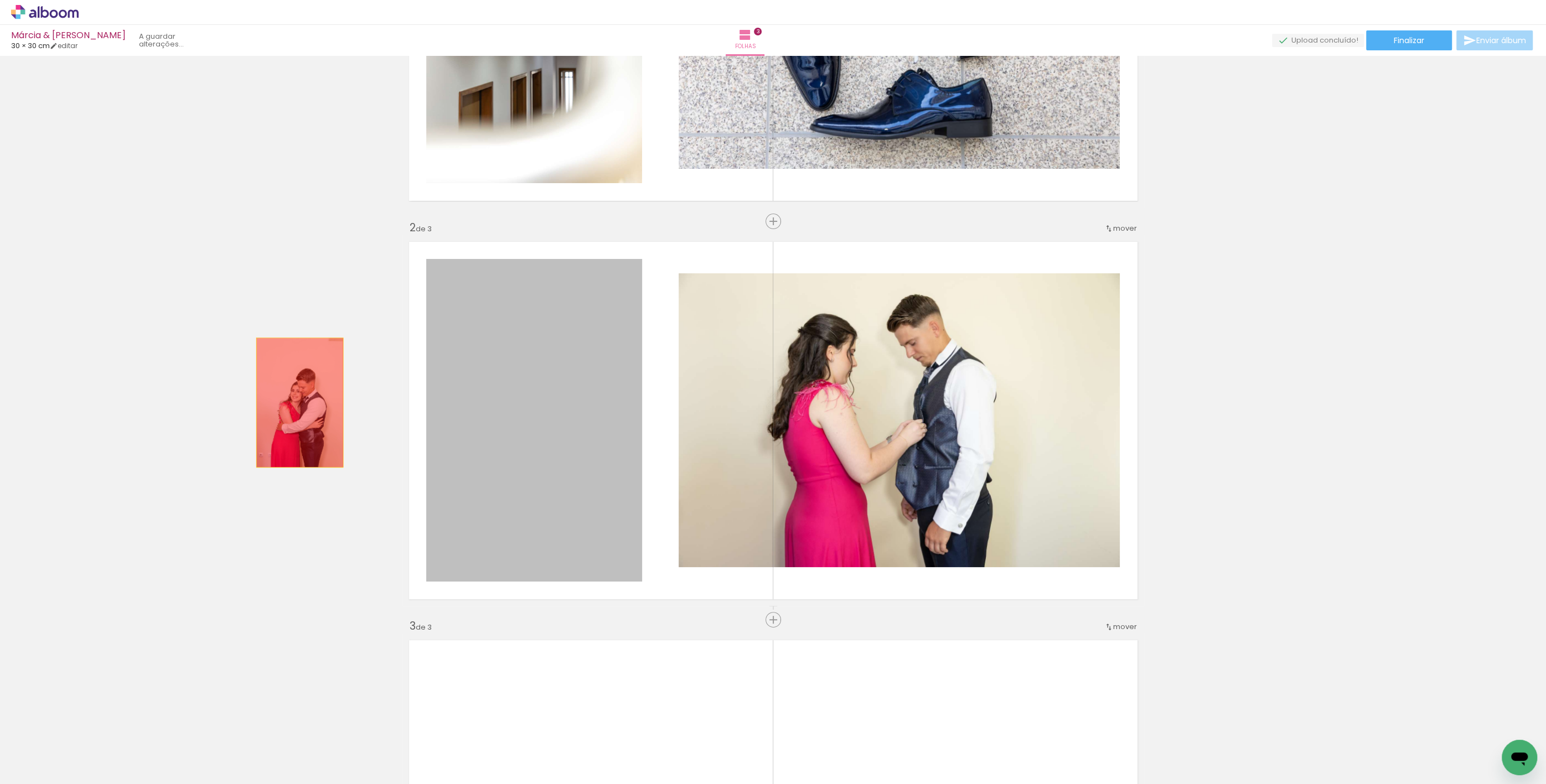
drag, startPoint x: 483, startPoint y: 413, endPoint x: 295, endPoint y: 403, distance: 188.3
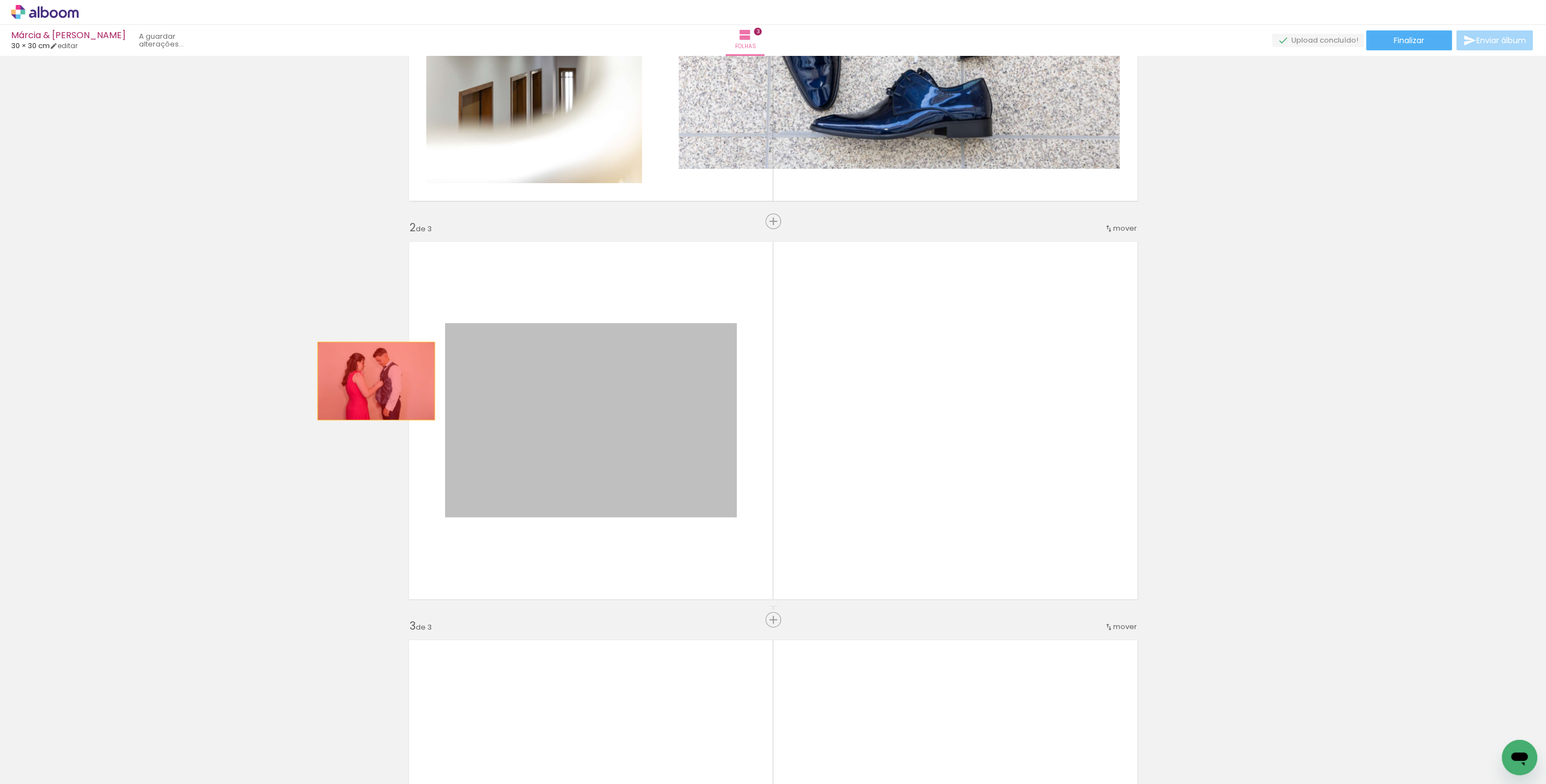
drag, startPoint x: 543, startPoint y: 401, endPoint x: 363, endPoint y: 377, distance: 181.6
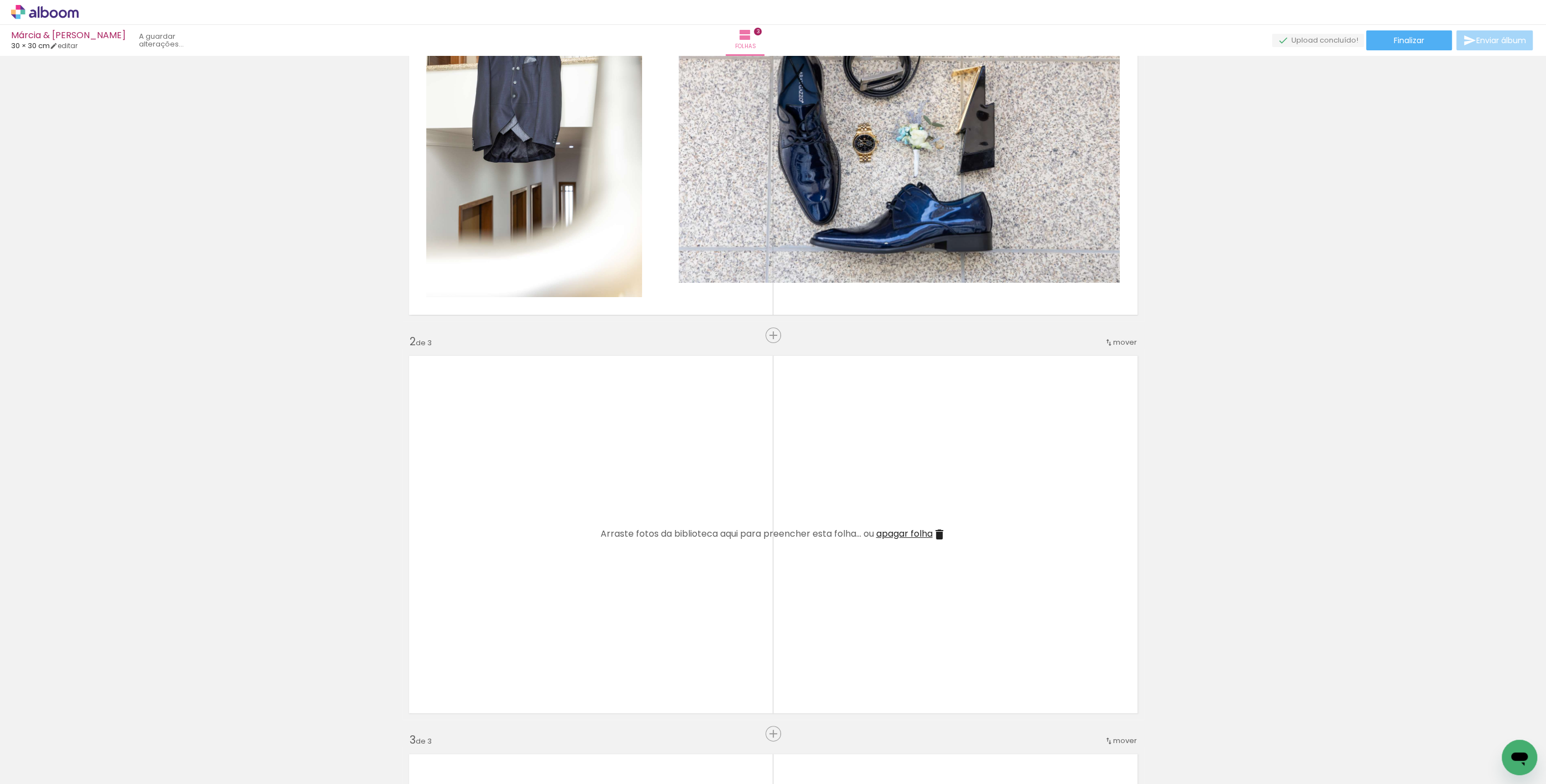
scroll to position [0, 0]
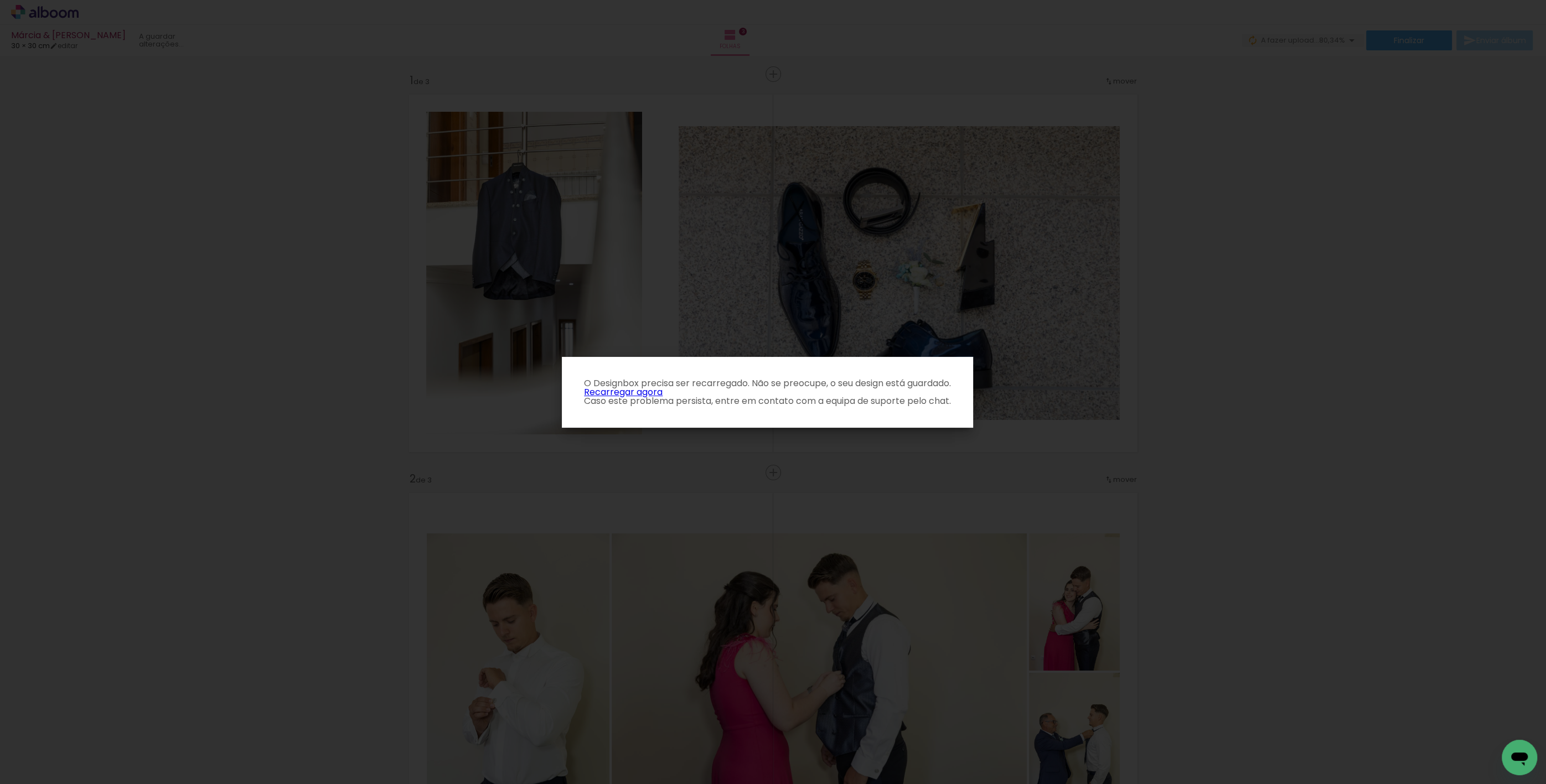
click at [654, 393] on link "Recarregar agora" at bounding box center [623, 392] width 79 height 13
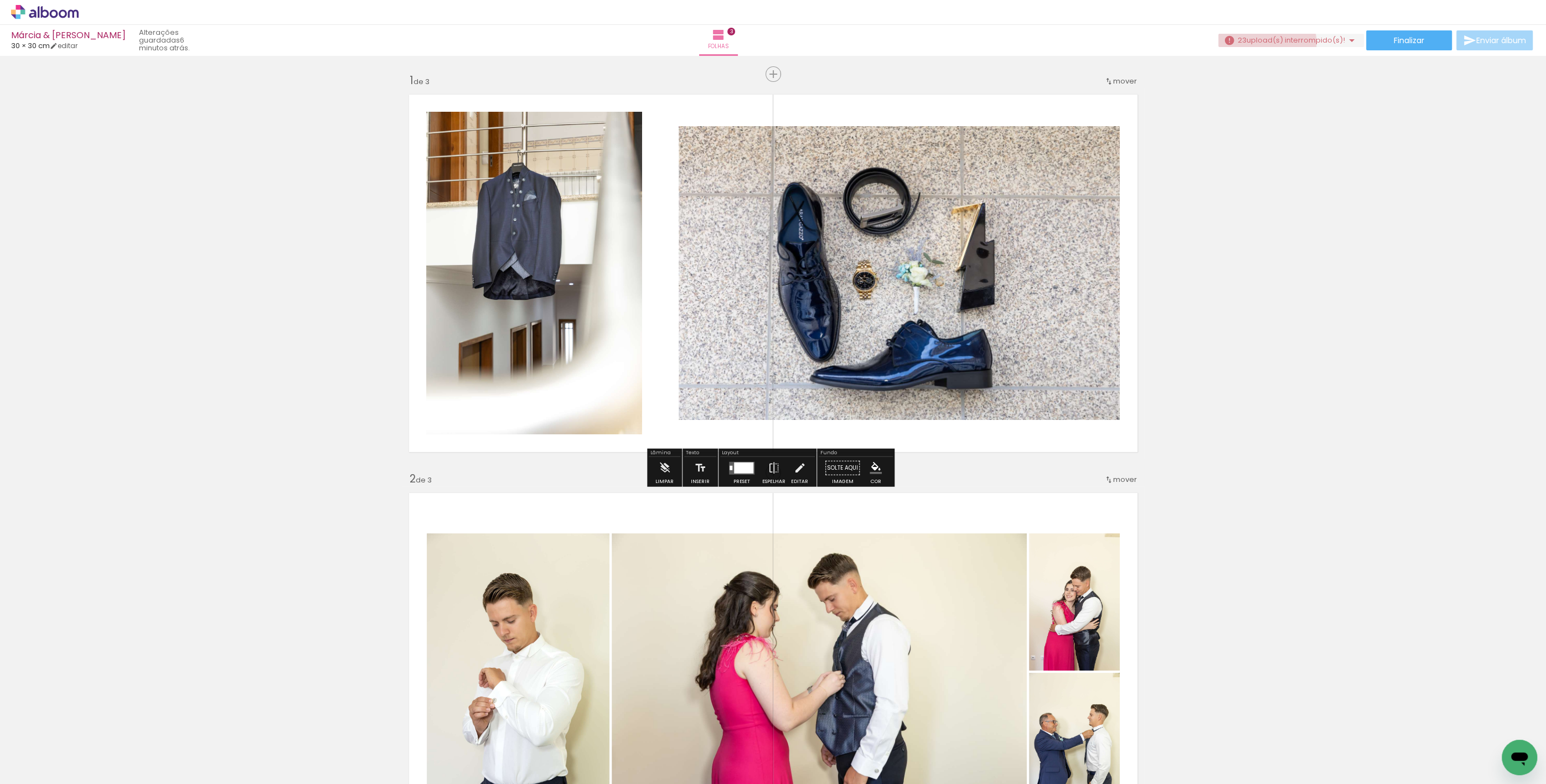
click at [1258, 43] on span "upload(s) interrompido(s)!" at bounding box center [1296, 40] width 99 height 10
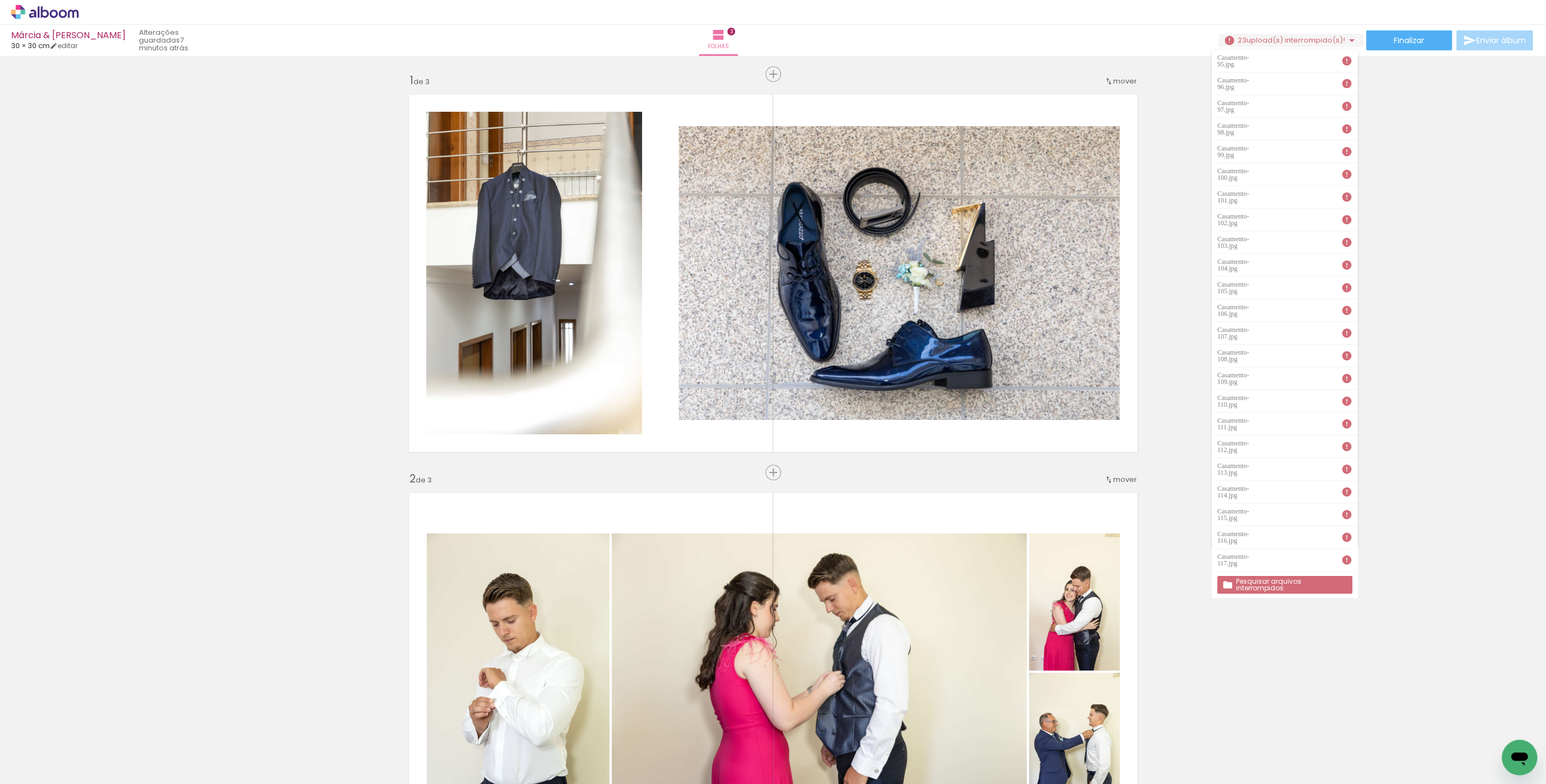
click at [28, 771] on span "Adicionar Fotos" at bounding box center [39, 769] width 33 height 12
click at [0, 0] on input "file" at bounding box center [0, 0] width 0 height 0
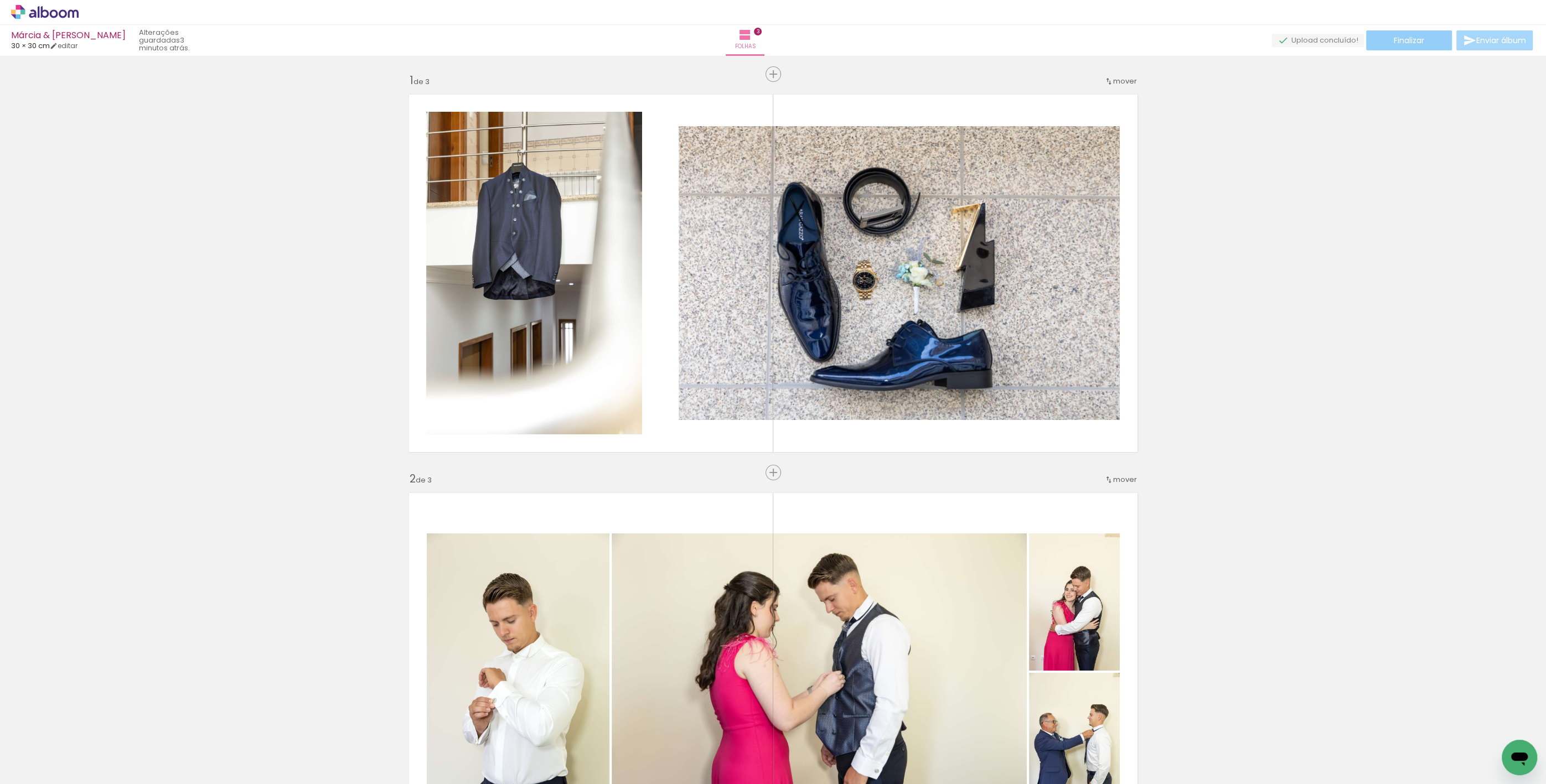
click at [1409, 44] on span "Finalizar" at bounding box center [1409, 40] width 31 height 8
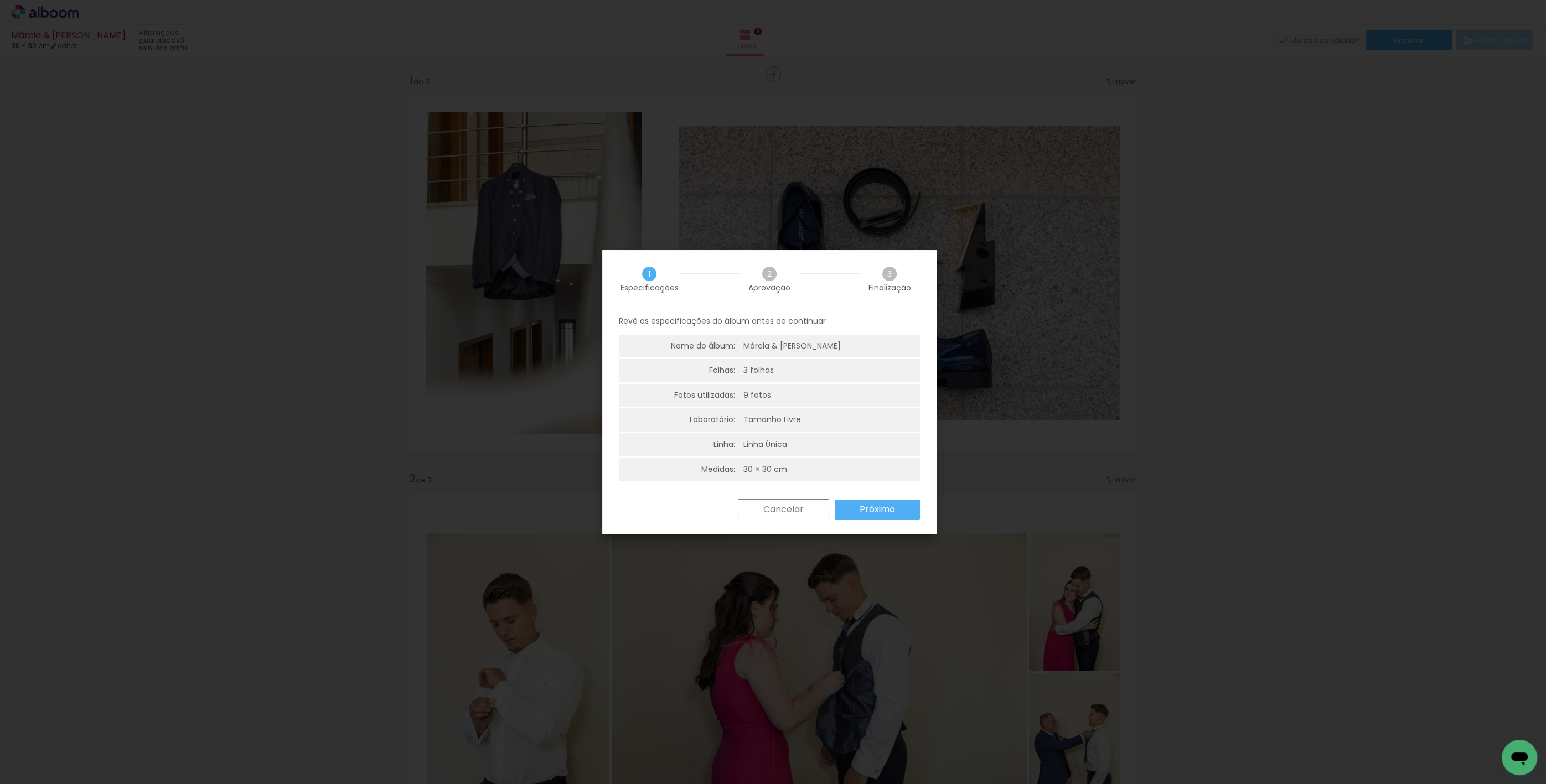
click at [894, 511] on paper-button "Próximo" at bounding box center [877, 509] width 85 height 20
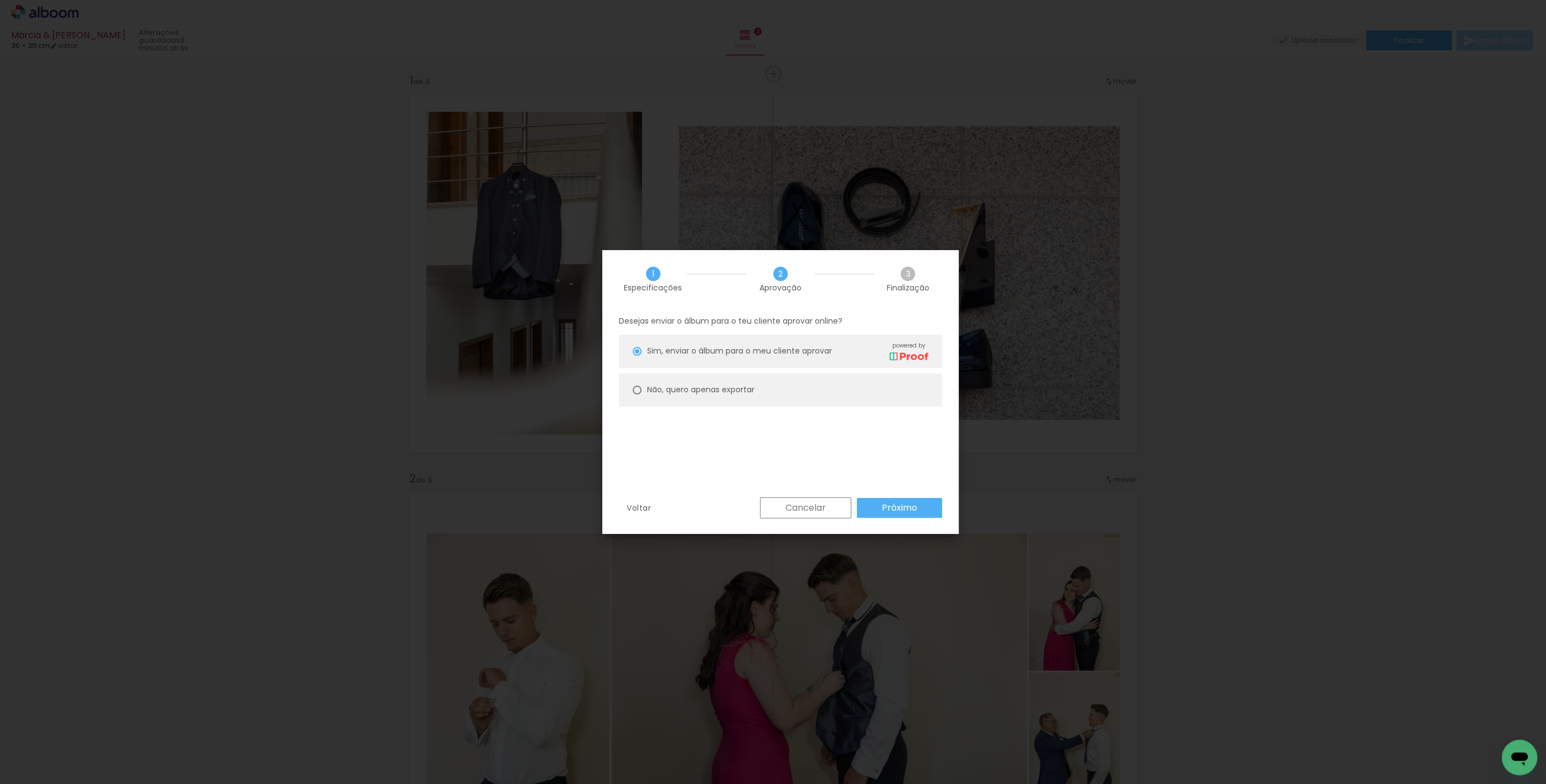
click at [0, 0] on slot "Cancelar" at bounding box center [0, 0] width 0 height 0
